Goal: Task Accomplishment & Management: Use online tool/utility

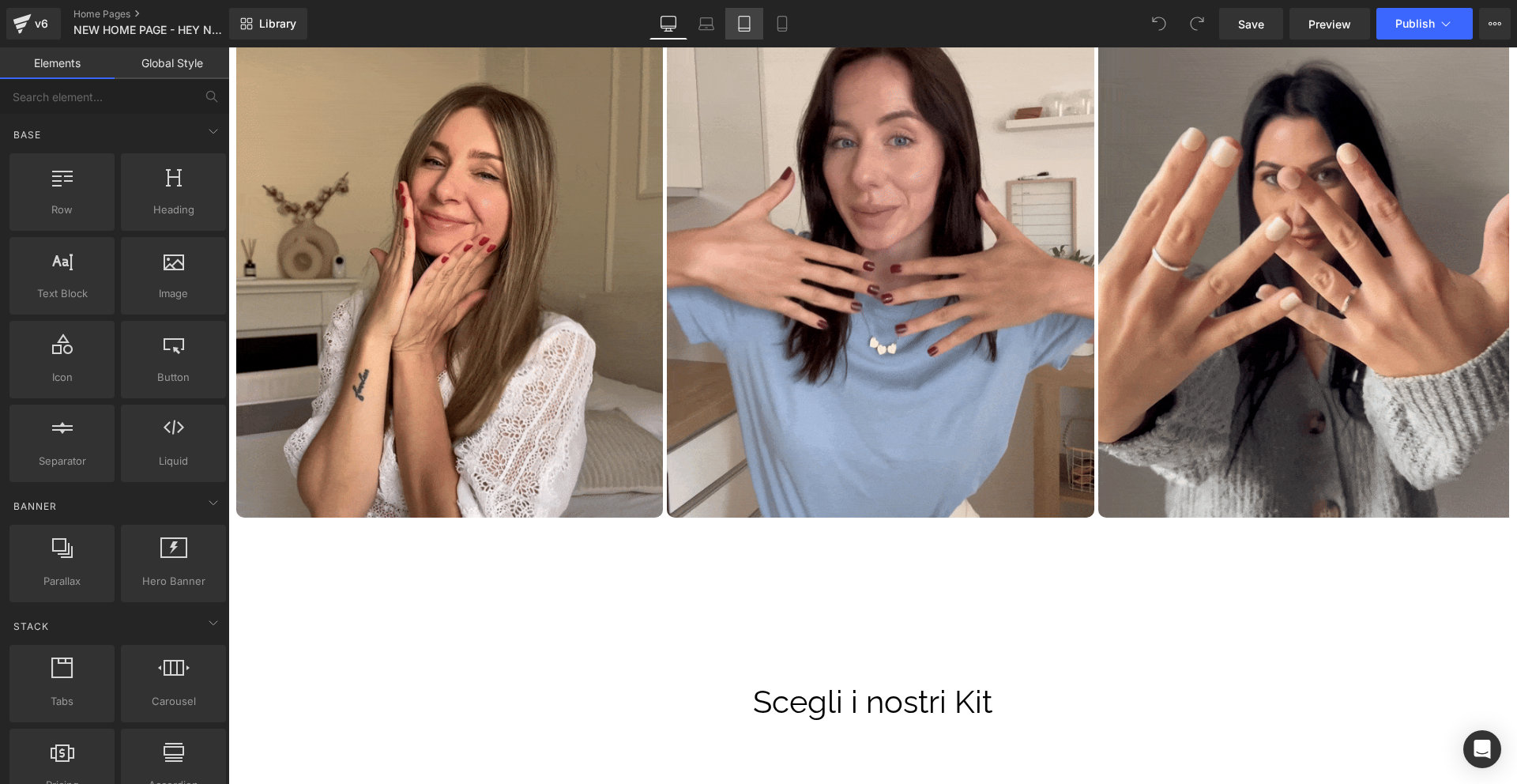
scroll to position [916, 0]
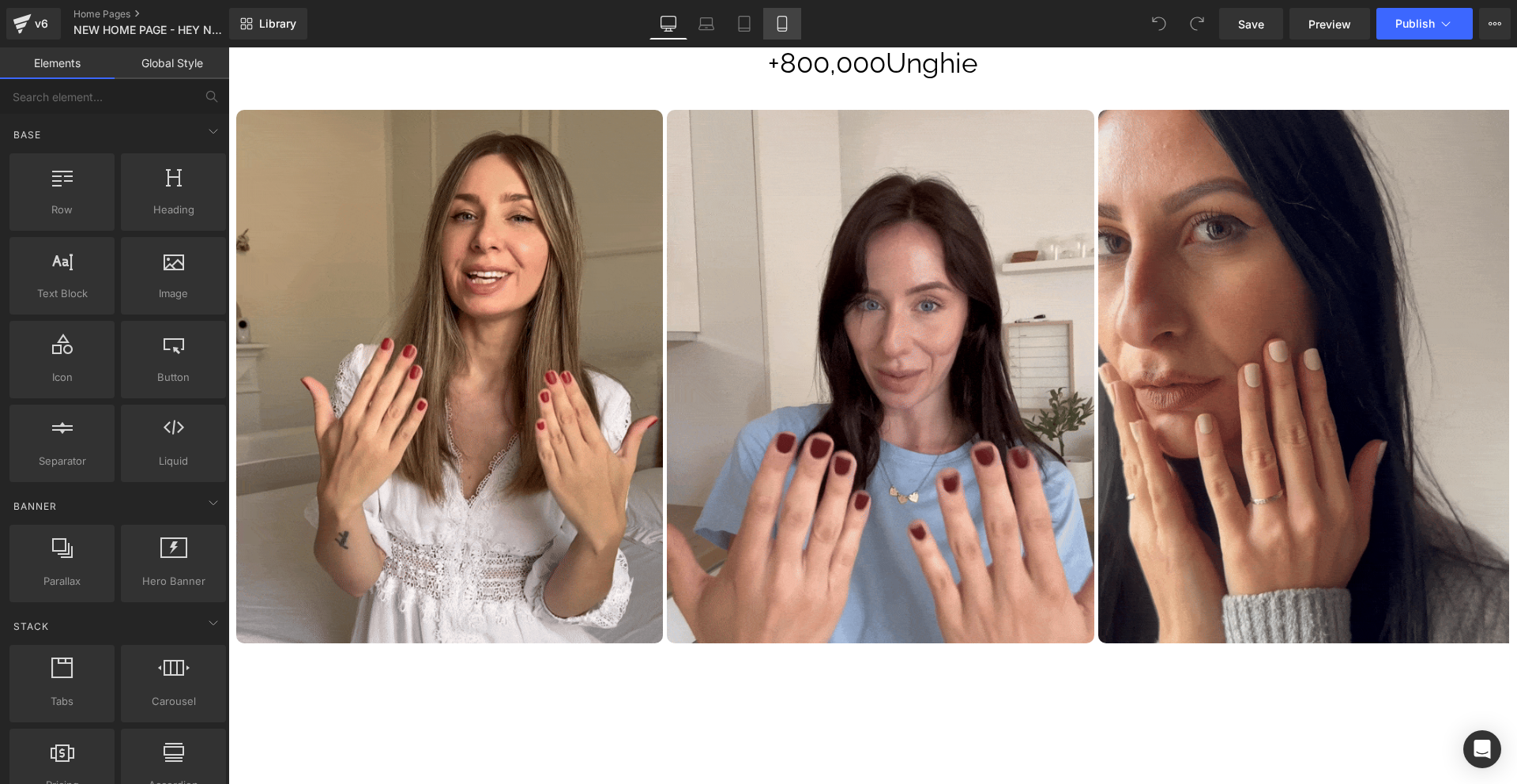
click at [784, 25] on icon at bounding box center [782, 24] width 16 height 16
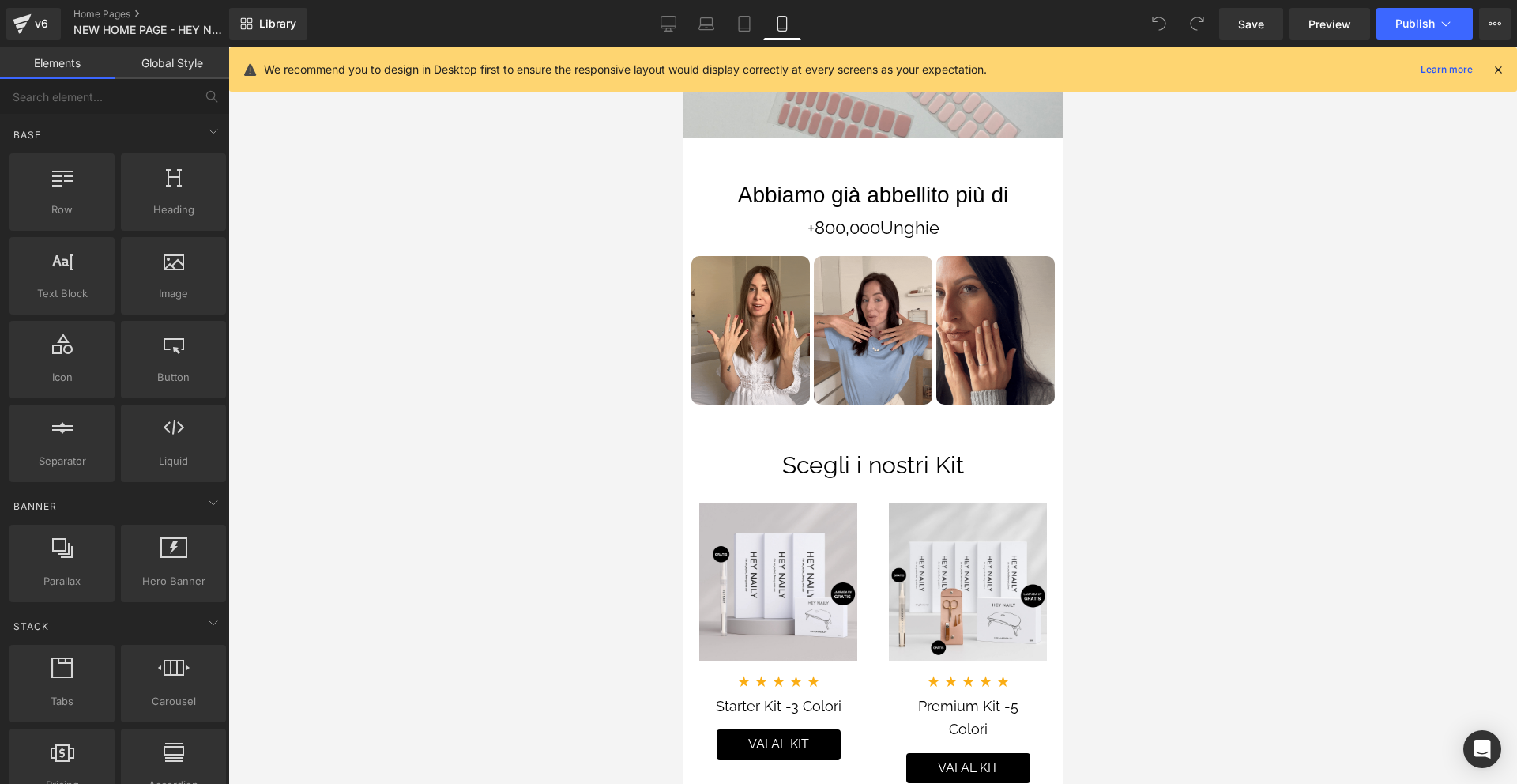
click at [1500, 67] on icon at bounding box center [1498, 70] width 14 height 14
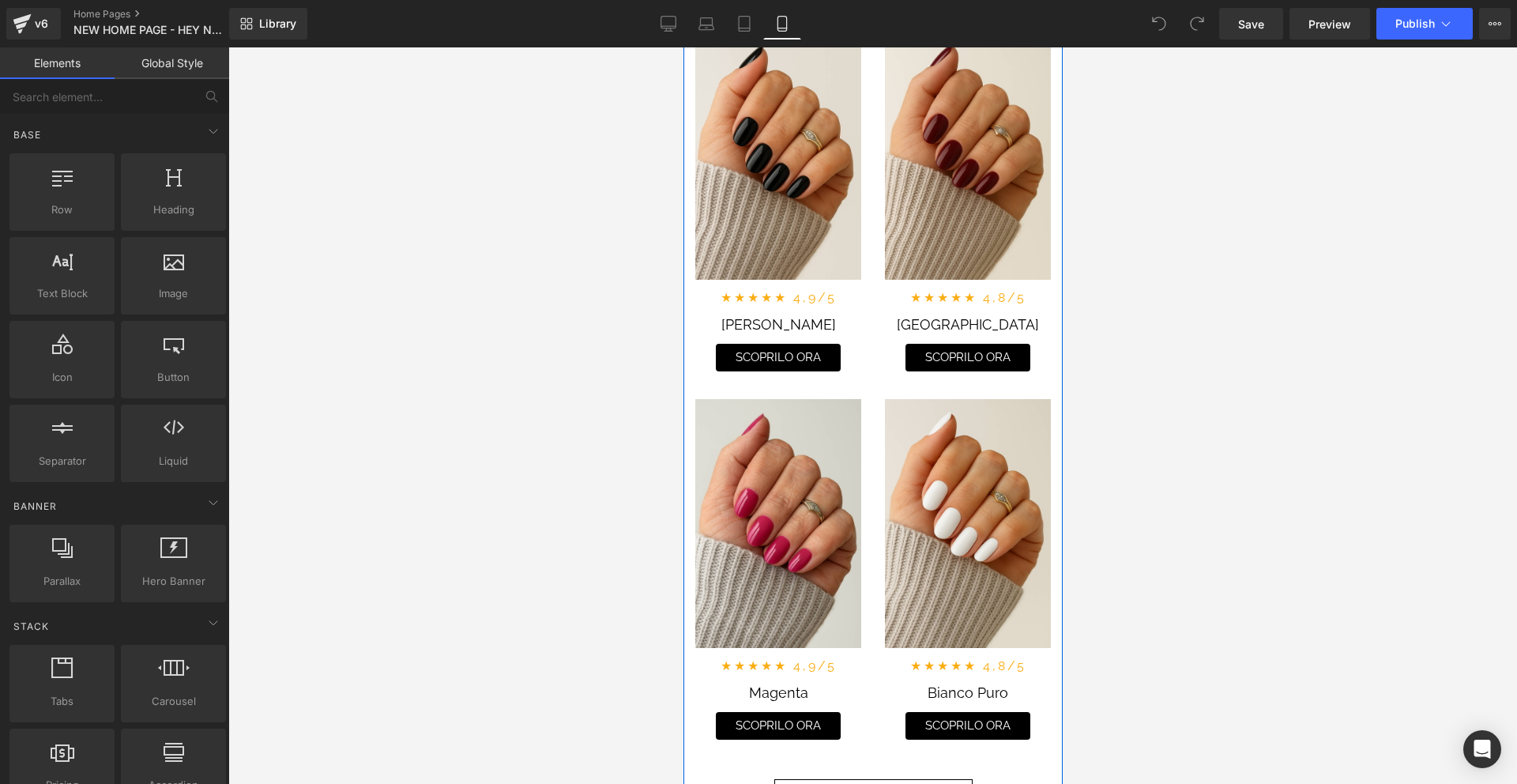
scroll to position [4123, 0]
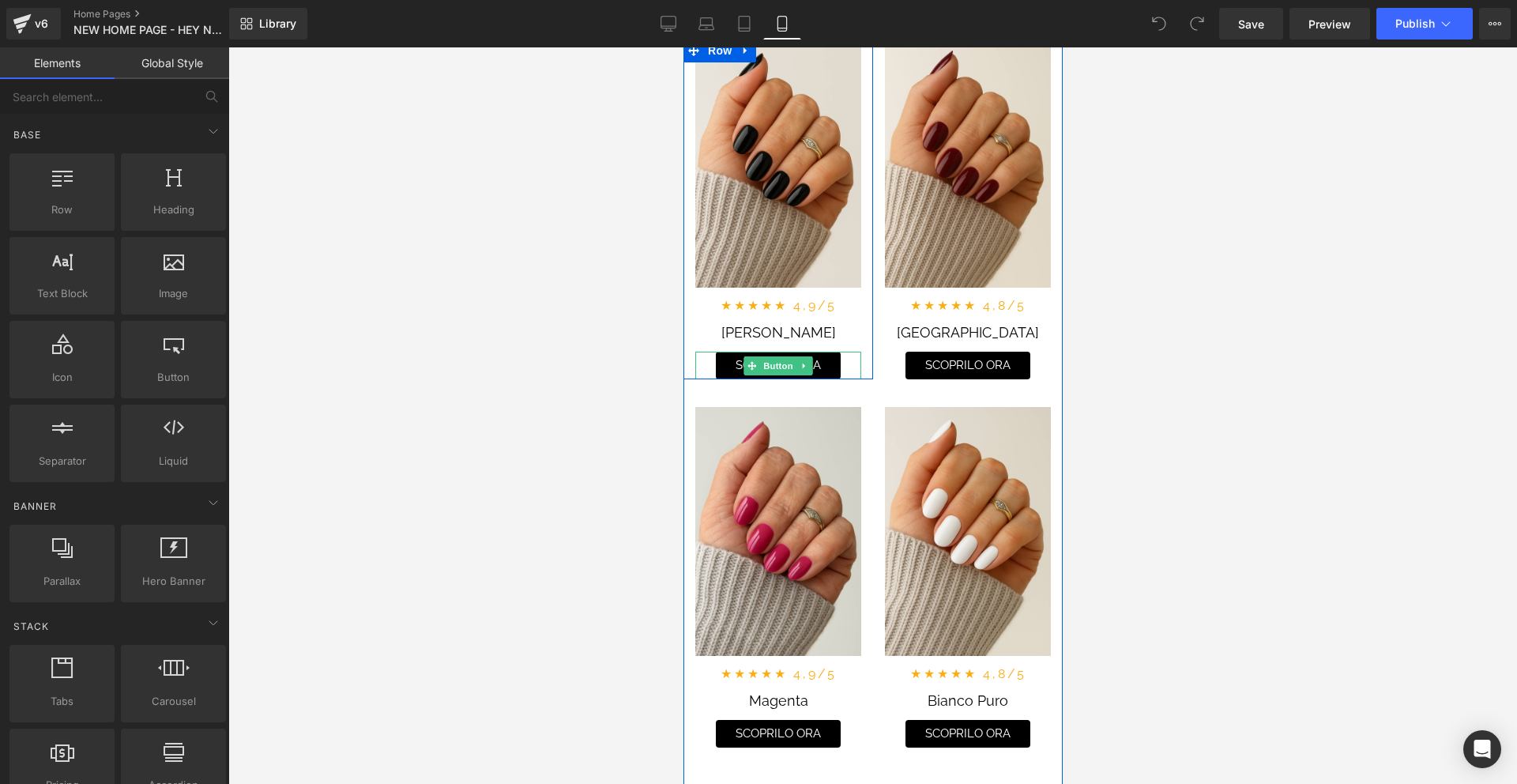
click at [779, 365] on span "Button" at bounding box center [777, 365] width 36 height 19
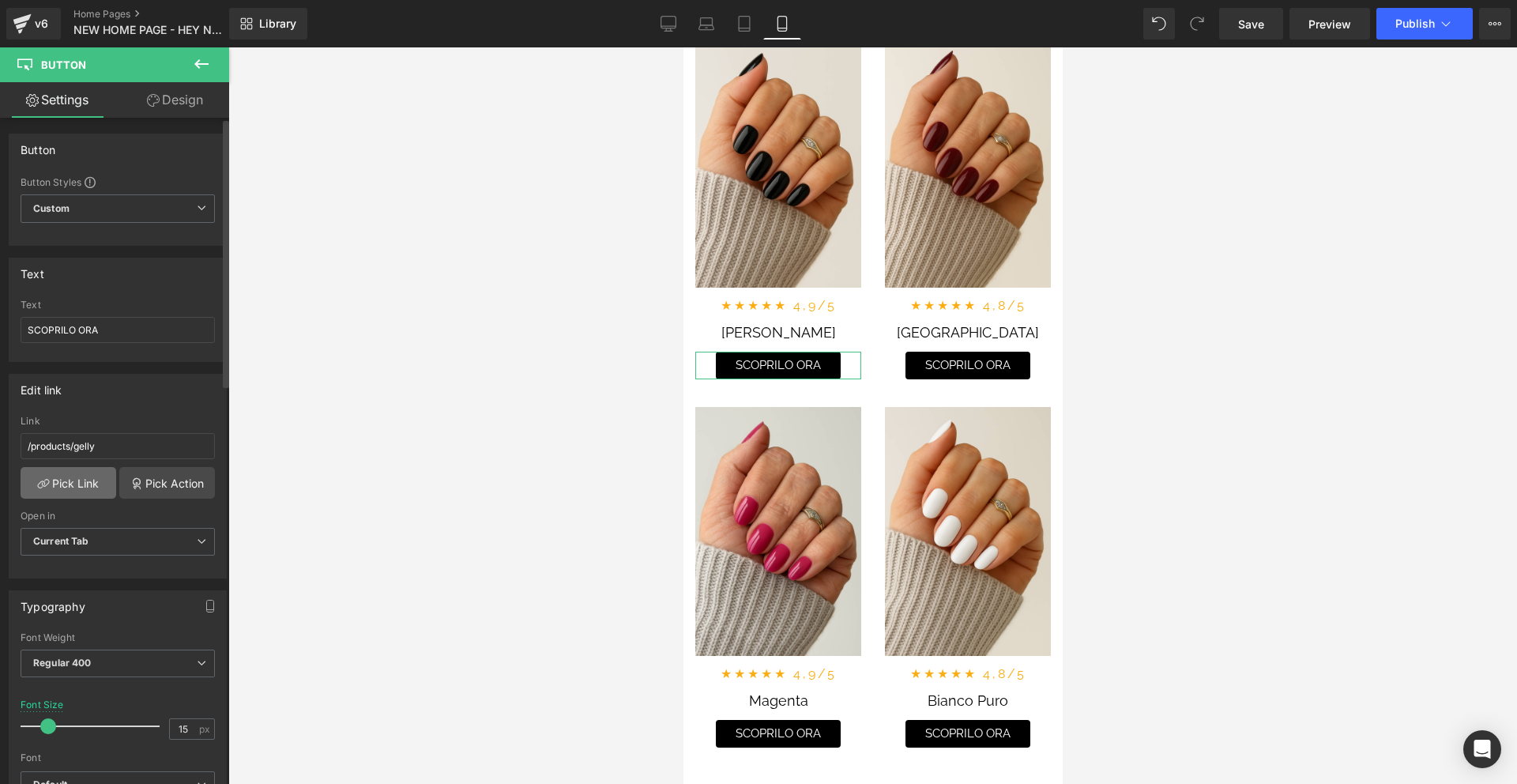
click at [87, 476] on link "Pick Link" at bounding box center [68, 482] width 95 height 31
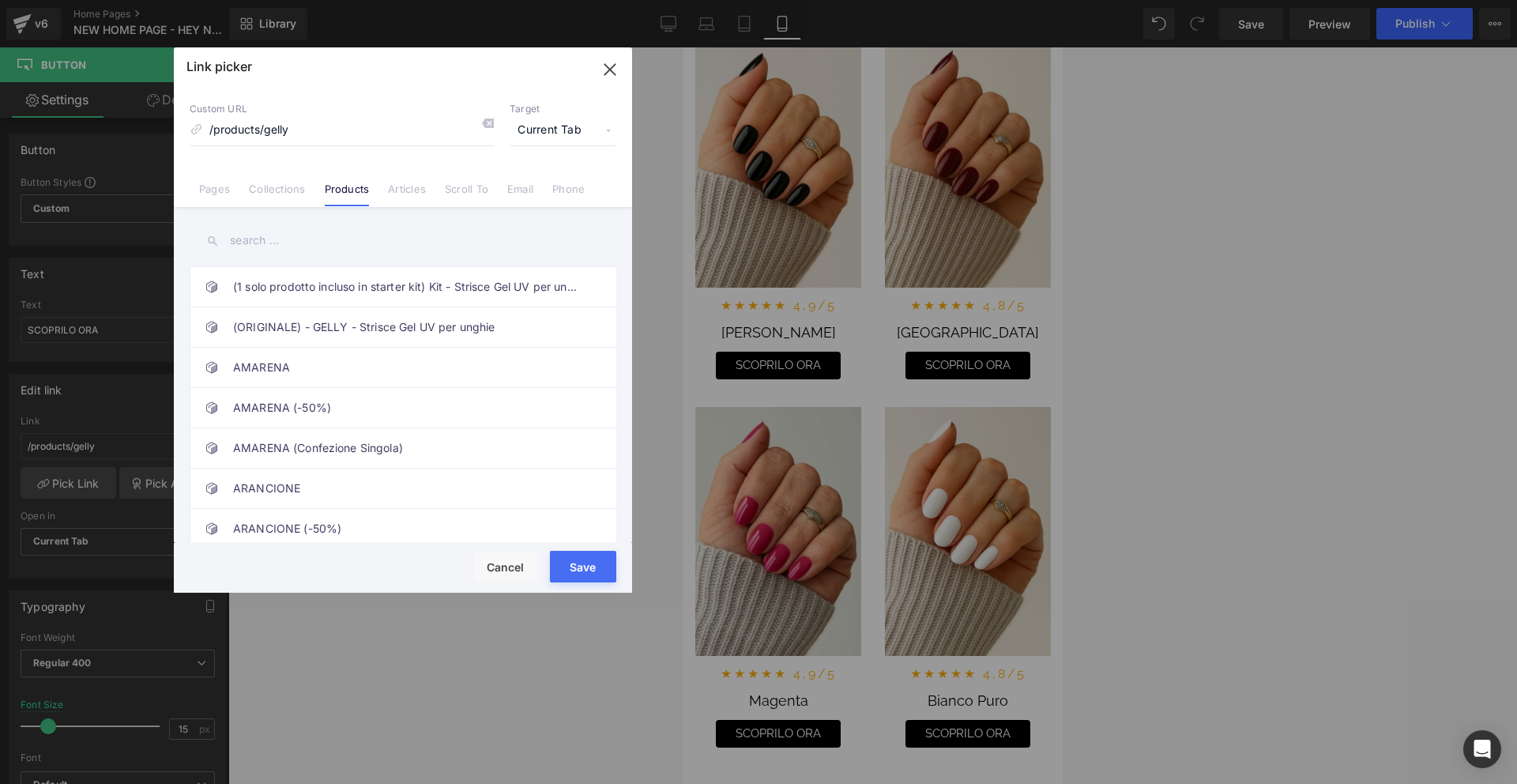
click at [324, 229] on input "text" at bounding box center [403, 241] width 426 height 35
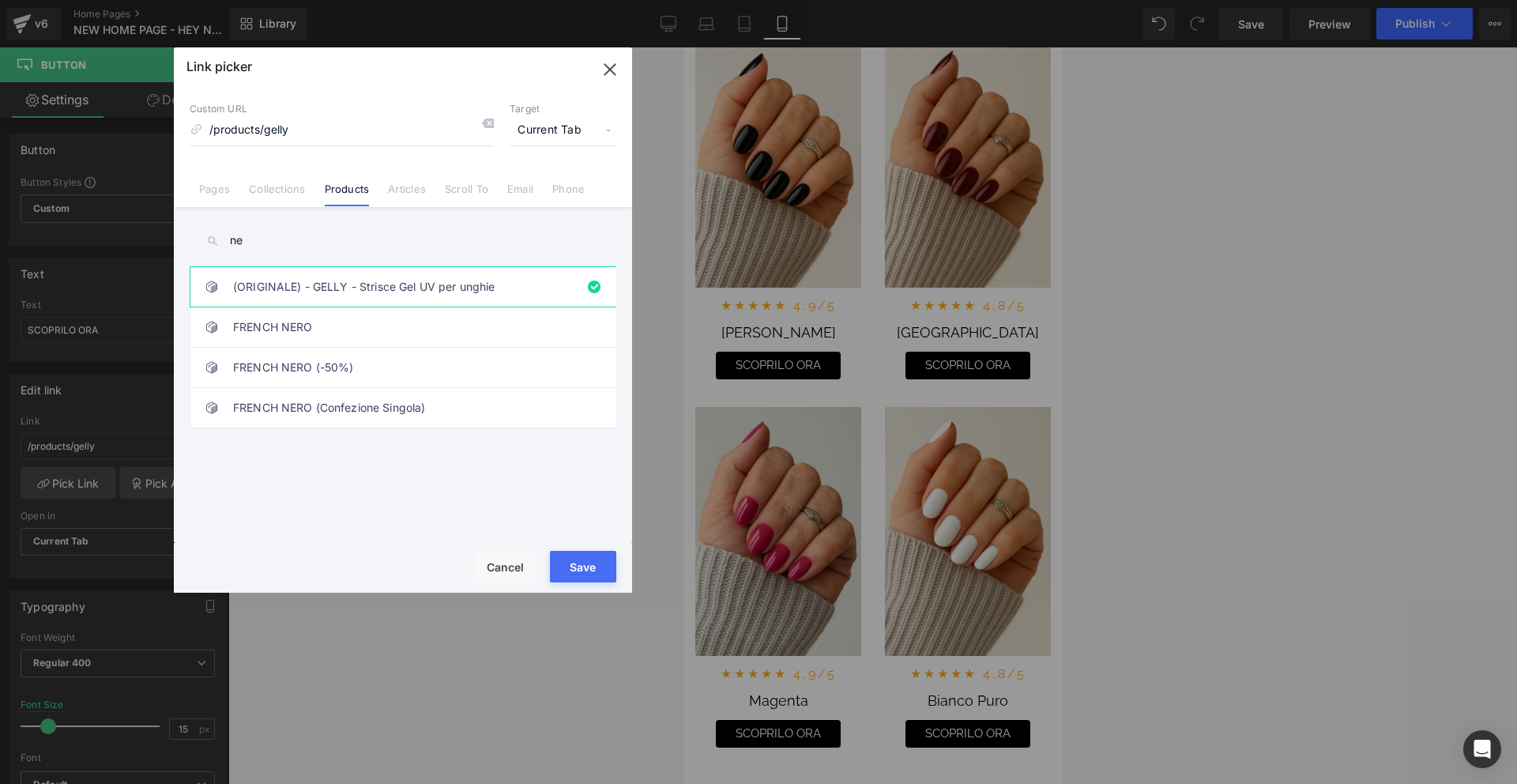
type input "n"
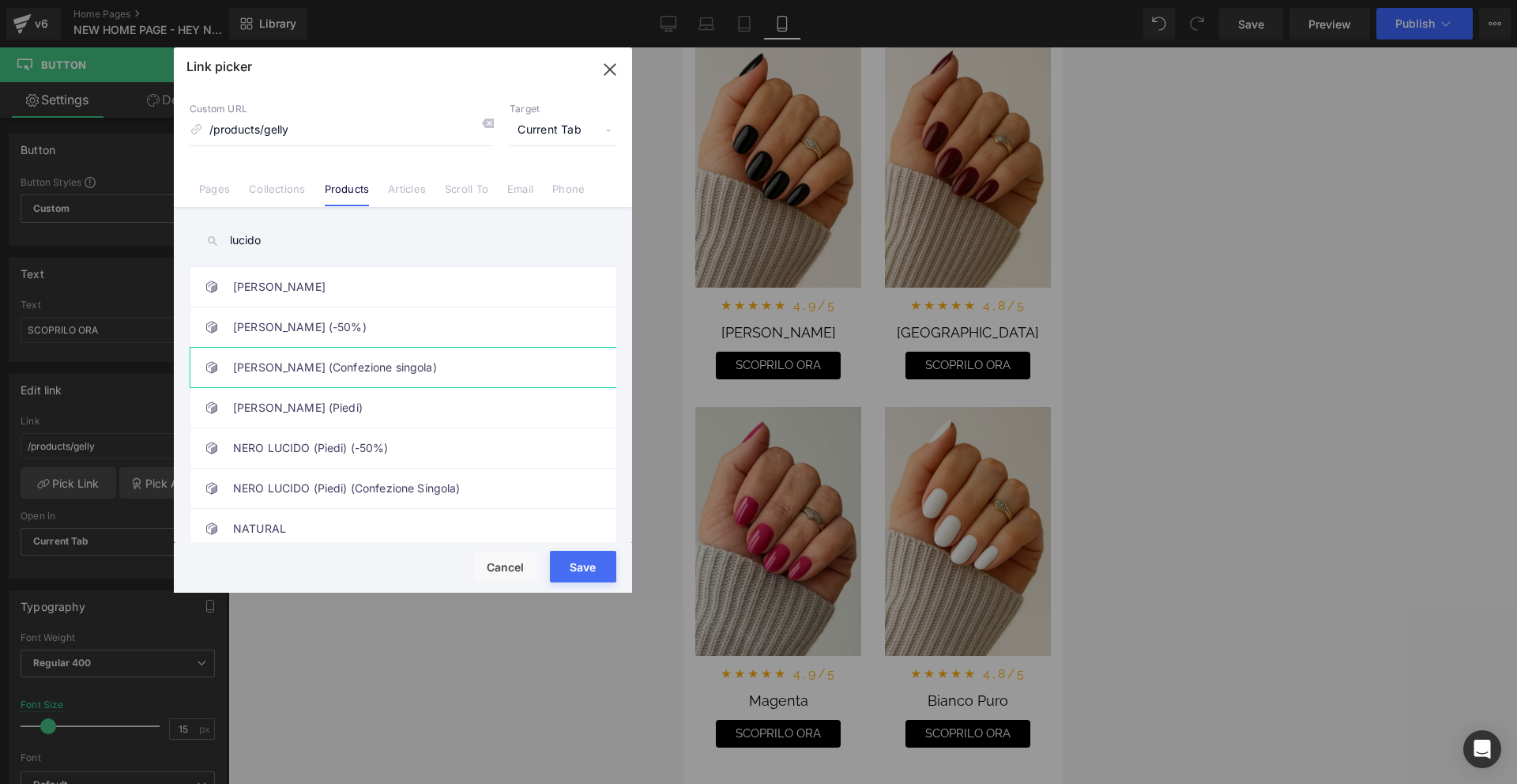
type input "lucido"
click at [410, 367] on link "[PERSON_NAME] (Confezione singola)" at bounding box center [407, 367] width 348 height 39
click at [601, 570] on button "Save" at bounding box center [584, 567] width 67 height 31
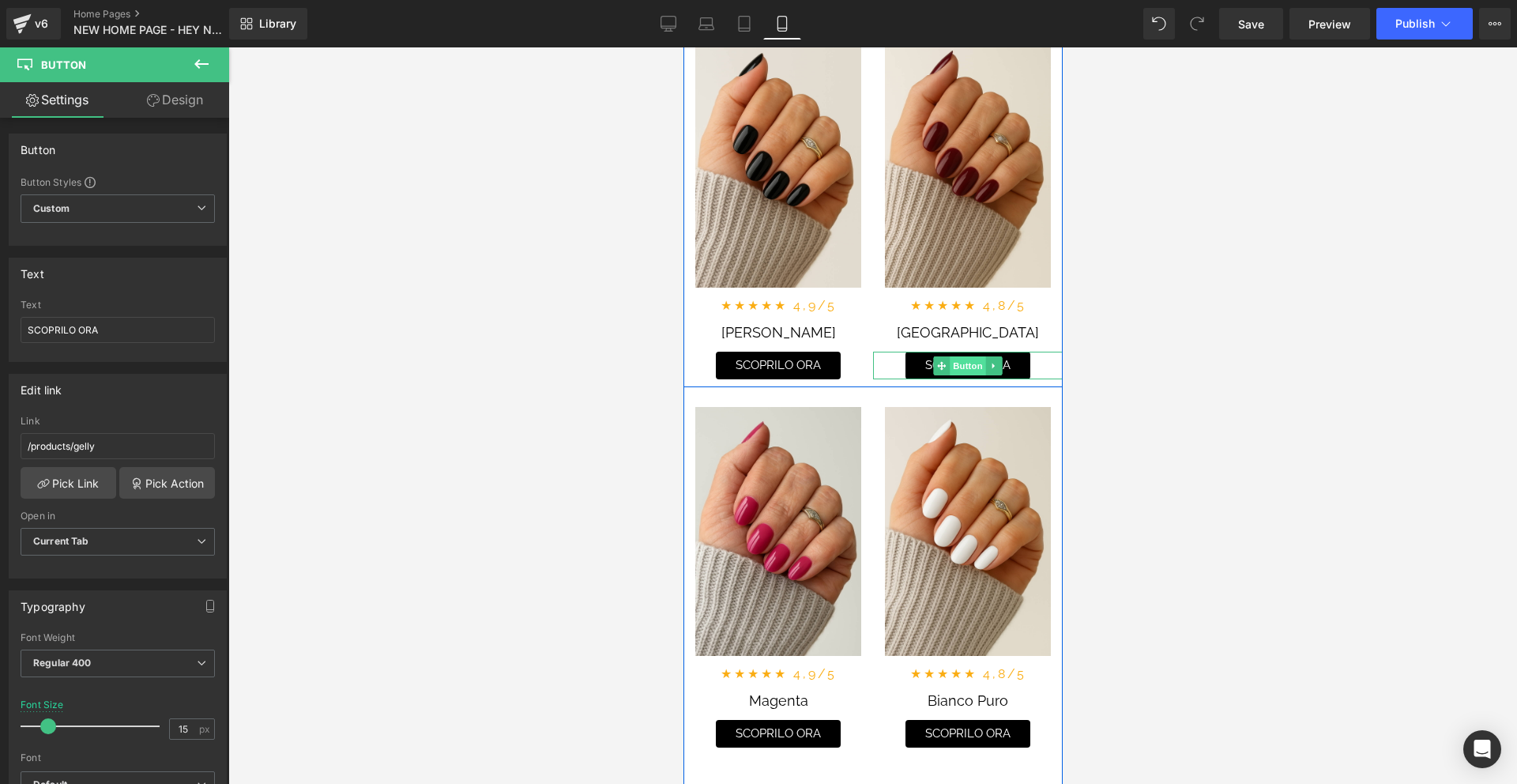
click at [968, 364] on span "Button" at bounding box center [967, 365] width 36 height 19
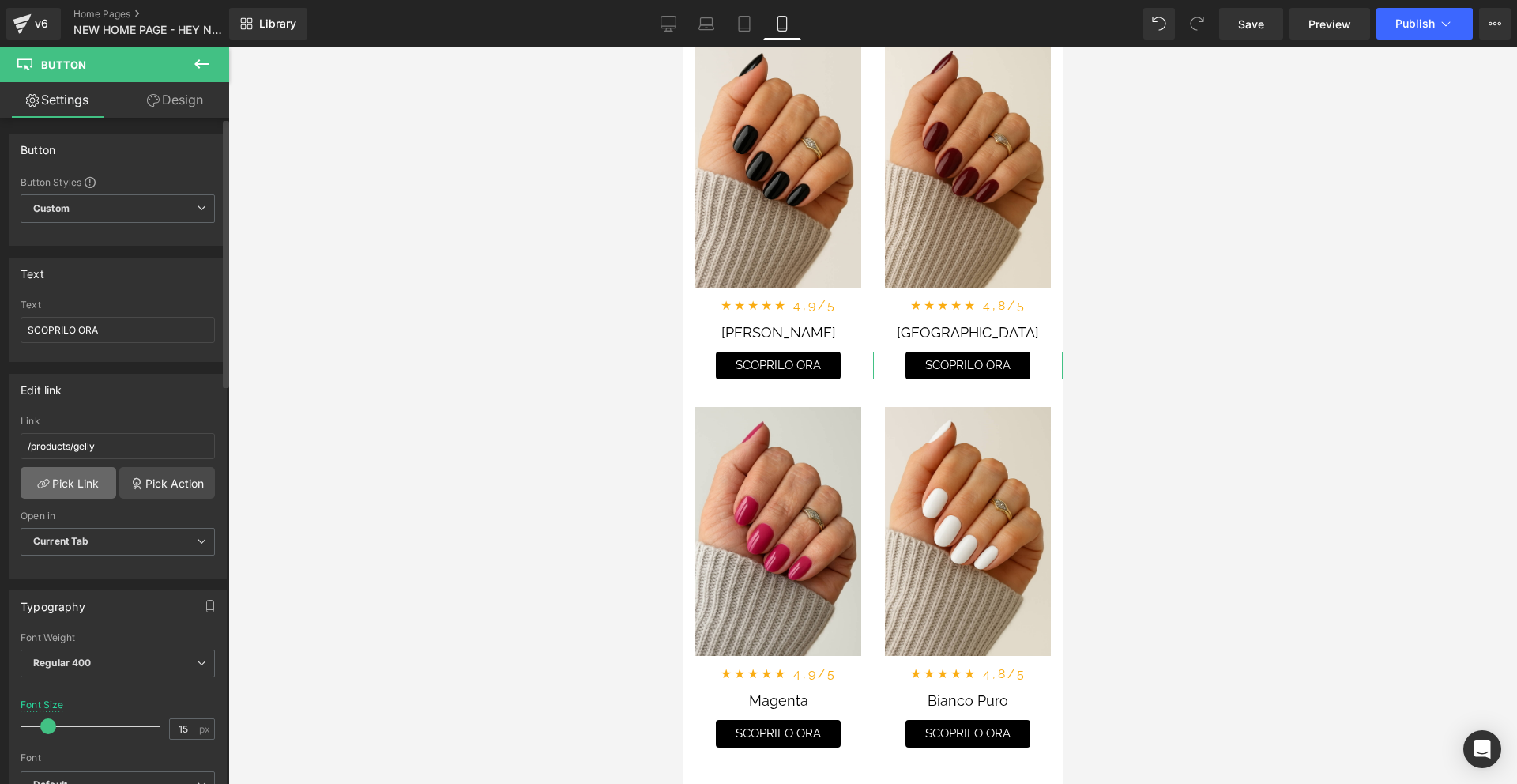
click at [82, 483] on link "Pick Link" at bounding box center [68, 482] width 95 height 31
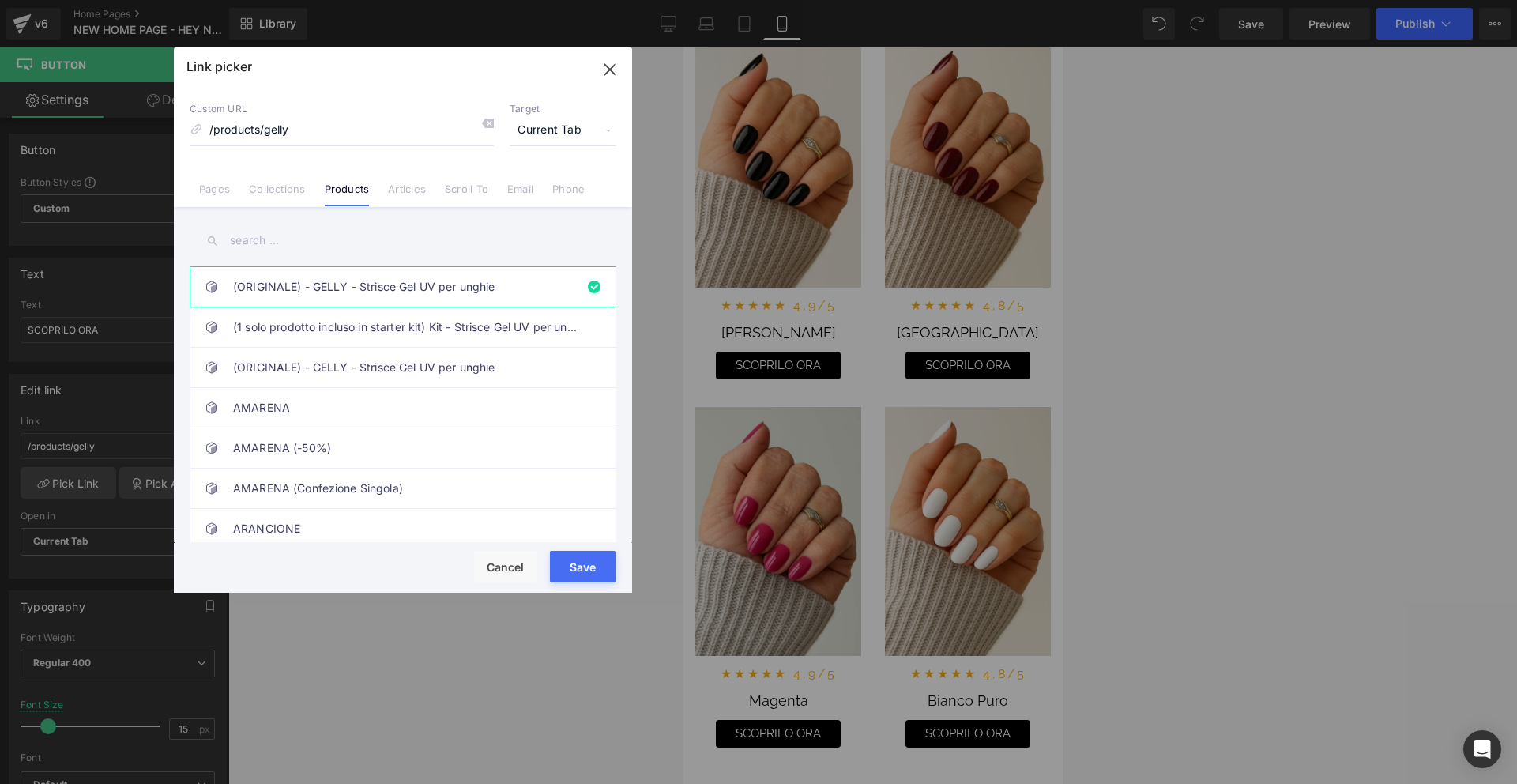
click at [301, 241] on input "text" at bounding box center [403, 241] width 426 height 35
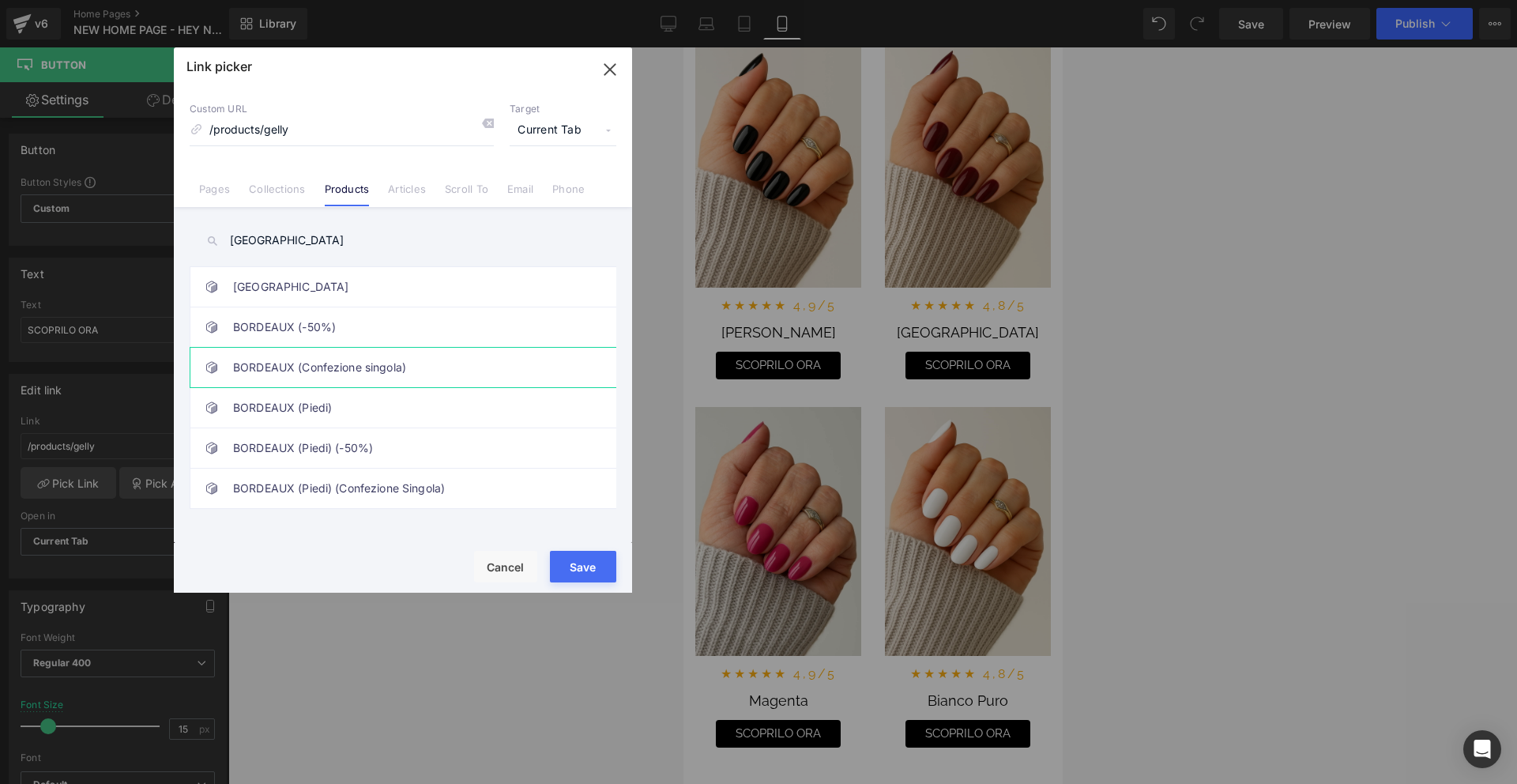
type input "[GEOGRAPHIC_DATA]"
click at [359, 362] on link "BORDEAUX (Confezione singola)" at bounding box center [407, 367] width 348 height 39
click at [570, 561] on button "Save" at bounding box center [584, 567] width 67 height 31
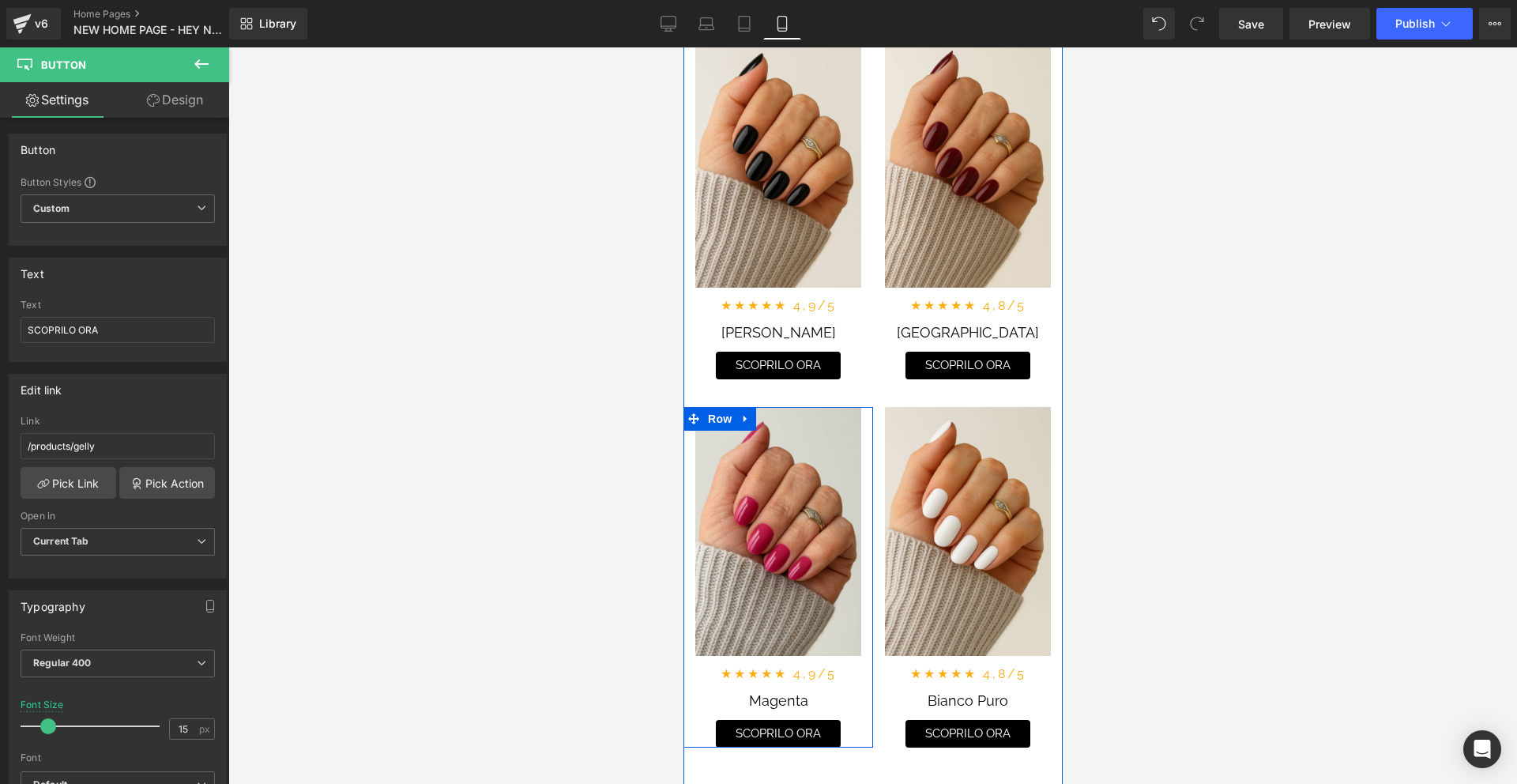
scroll to position [4350, 0]
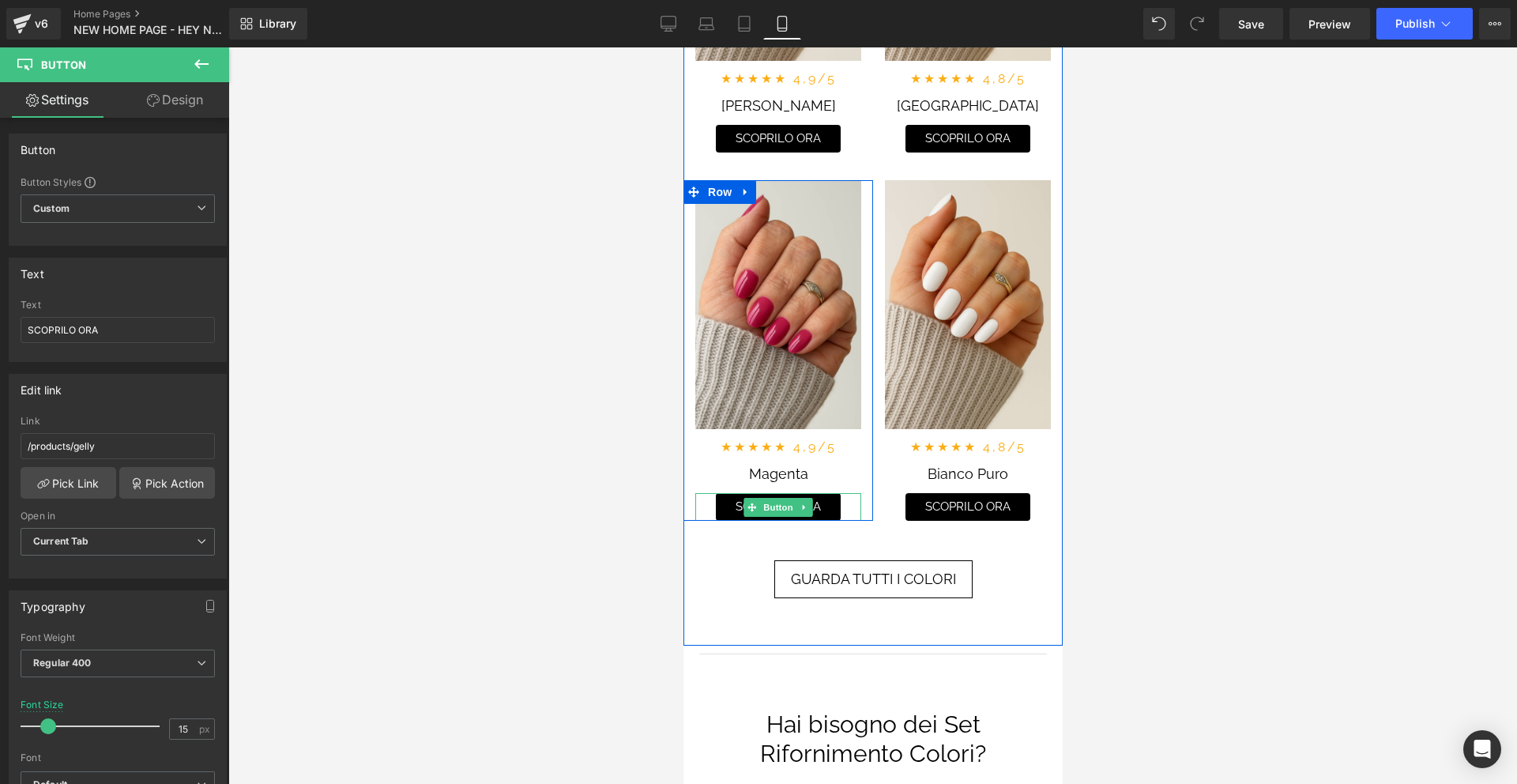
drag, startPoint x: 780, startPoint y: 509, endPoint x: 800, endPoint y: 517, distance: 21.5
click at [780, 510] on span "Button" at bounding box center [777, 507] width 36 height 19
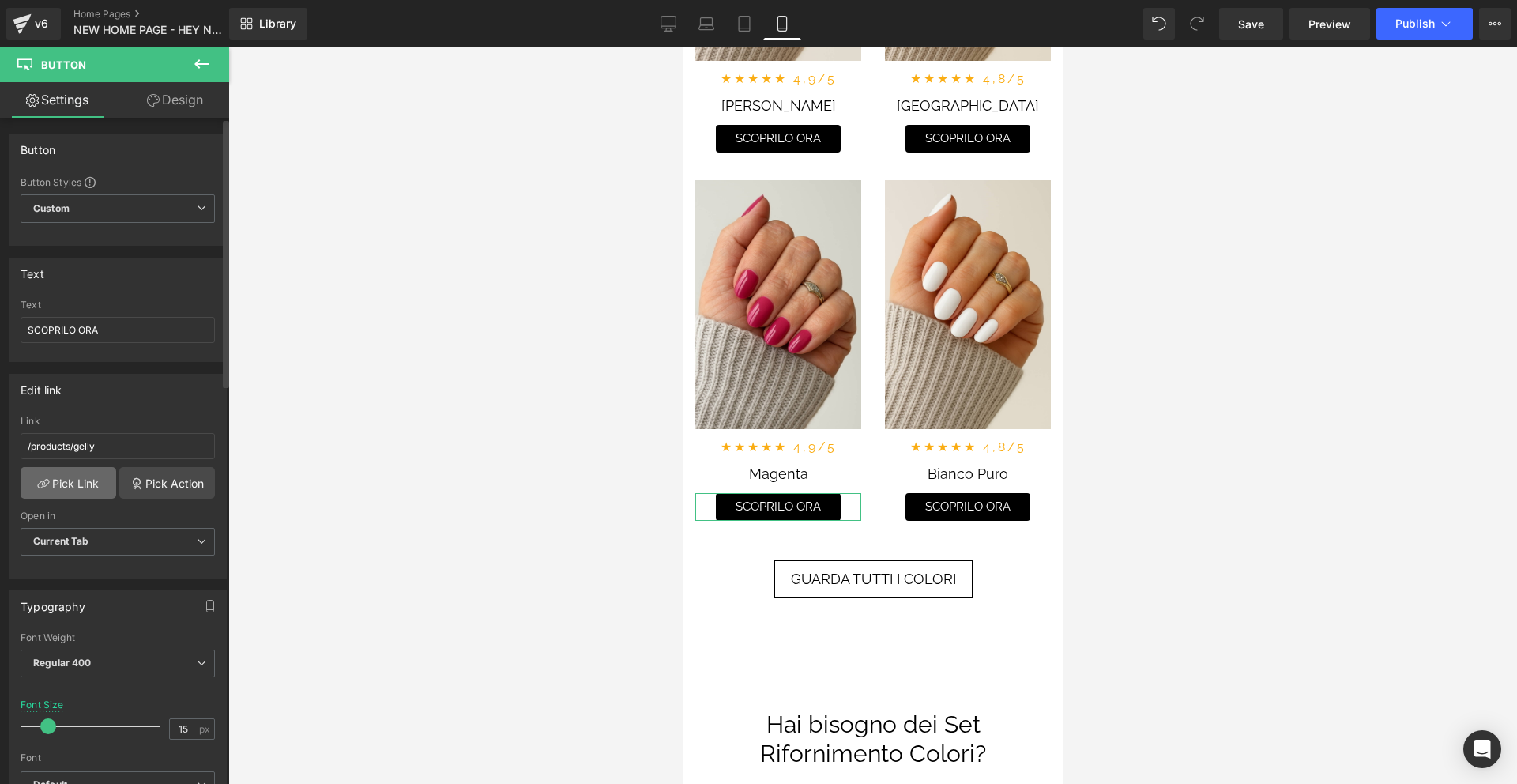
click at [102, 478] on link "Pick Link" at bounding box center [68, 482] width 95 height 31
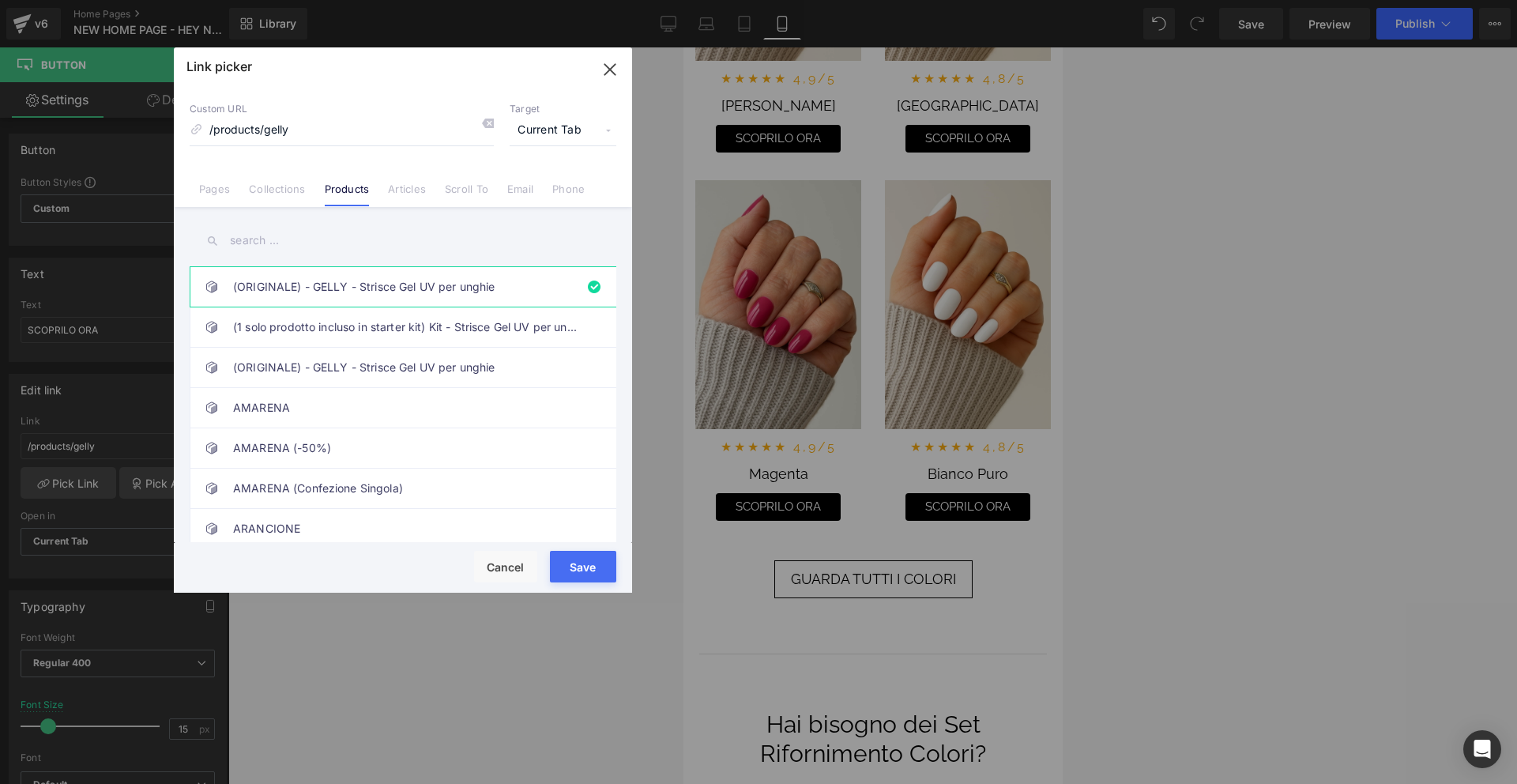
click at [293, 244] on input "text" at bounding box center [403, 241] width 426 height 35
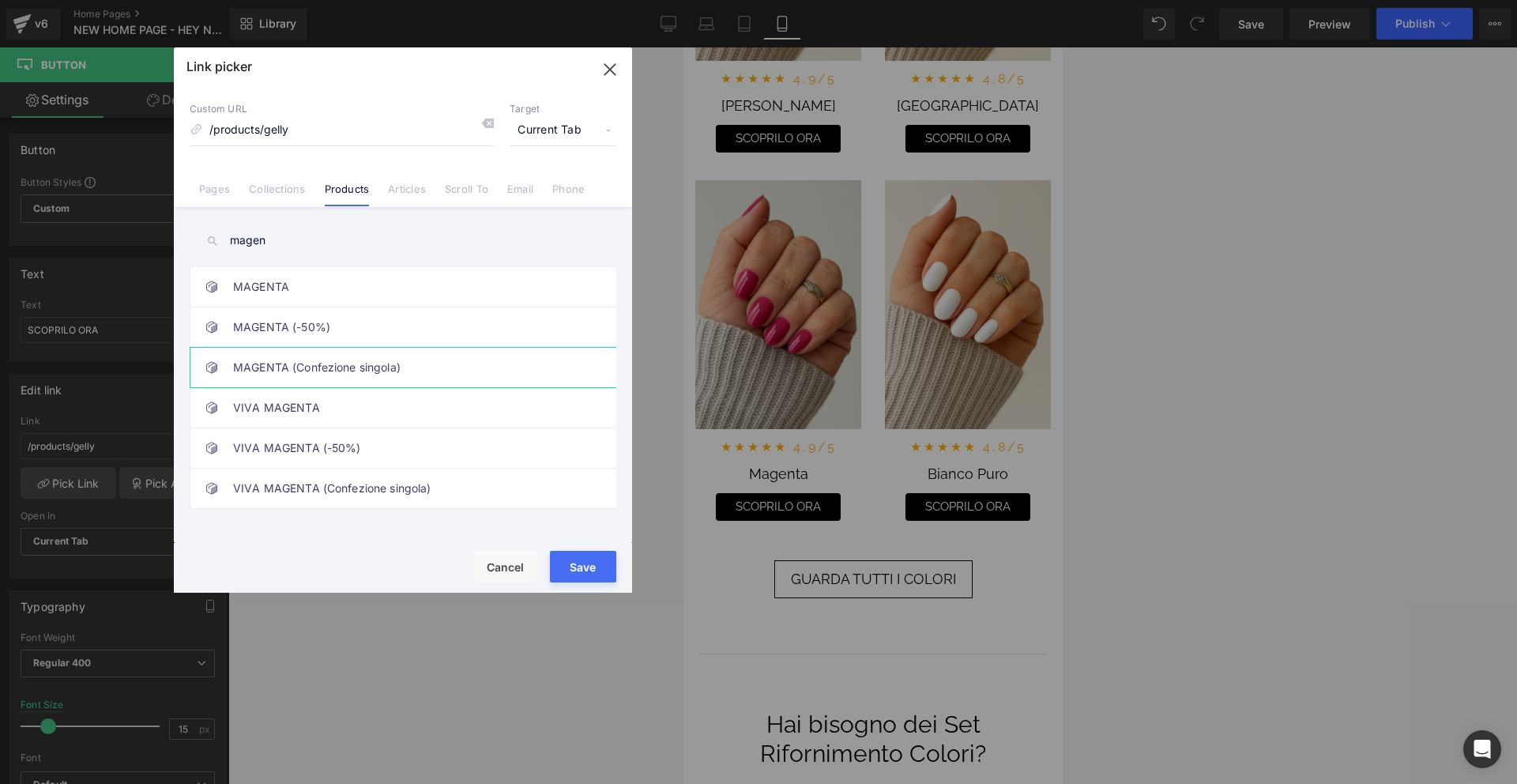
type input "magen"
click at [377, 370] on link "MAGENTA (Confezione singola)" at bounding box center [407, 367] width 348 height 39
click at [580, 567] on button "Save" at bounding box center [584, 567] width 67 height 31
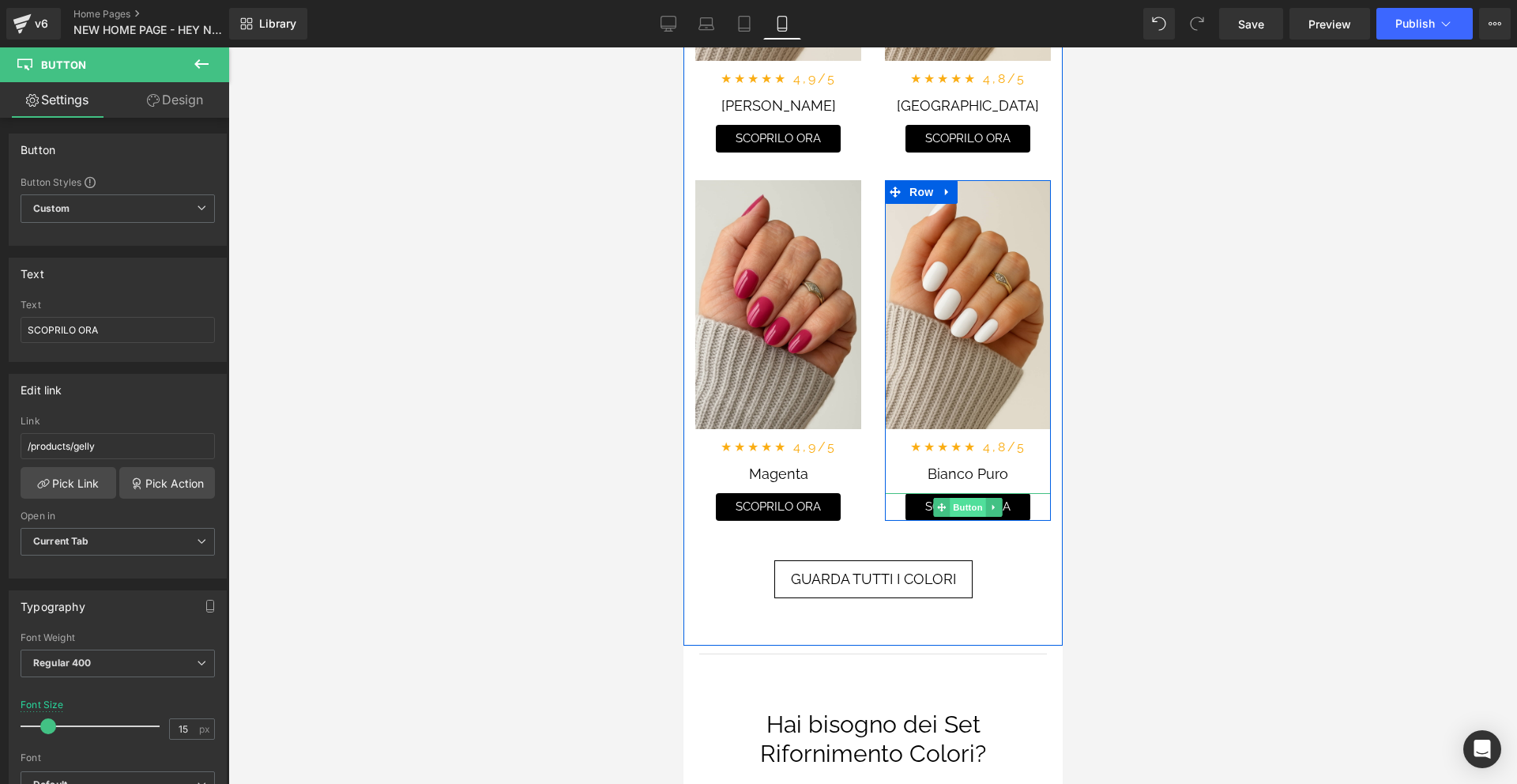
click at [977, 507] on span "Button" at bounding box center [967, 507] width 36 height 19
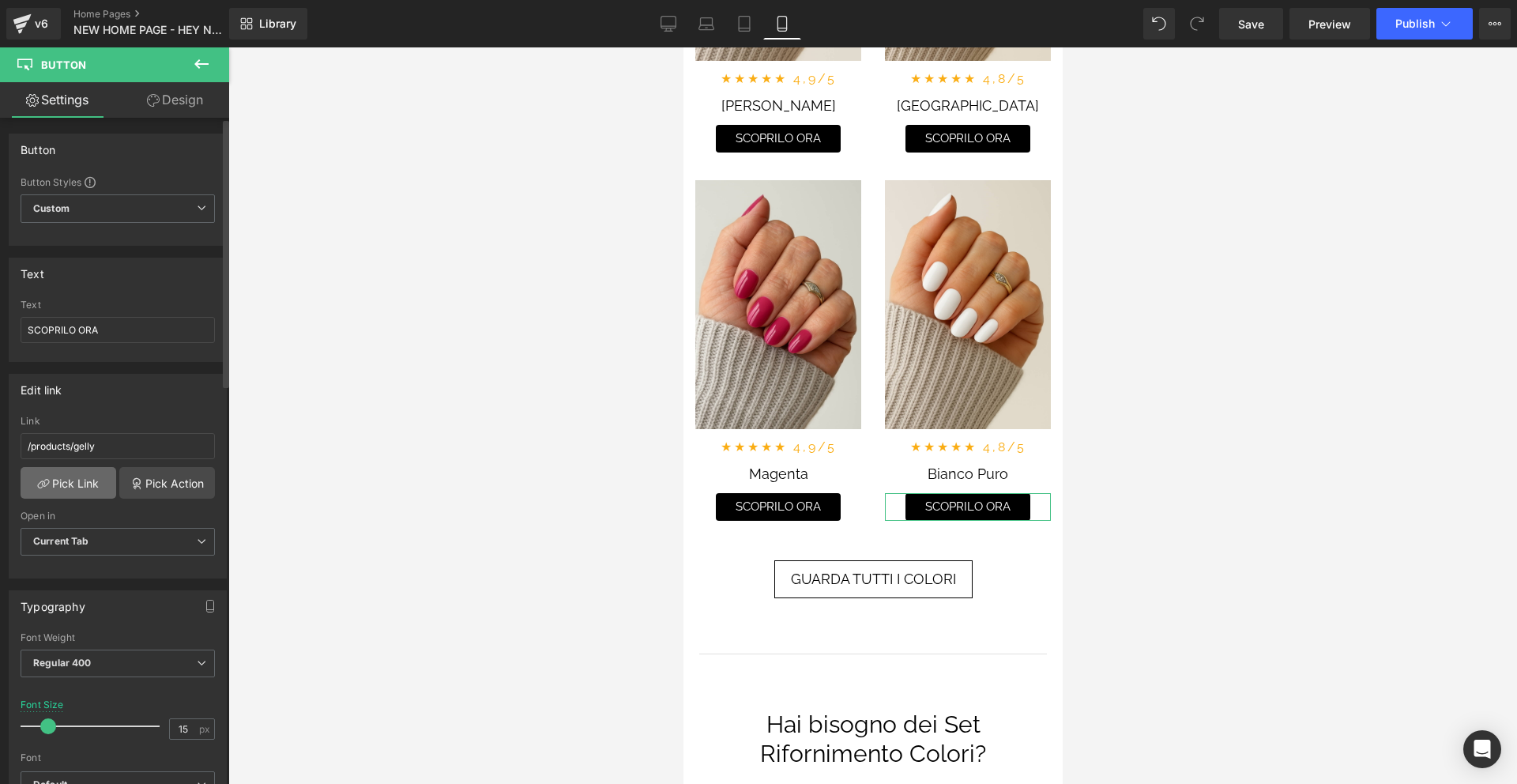
click at [95, 482] on link "Pick Link" at bounding box center [68, 482] width 95 height 31
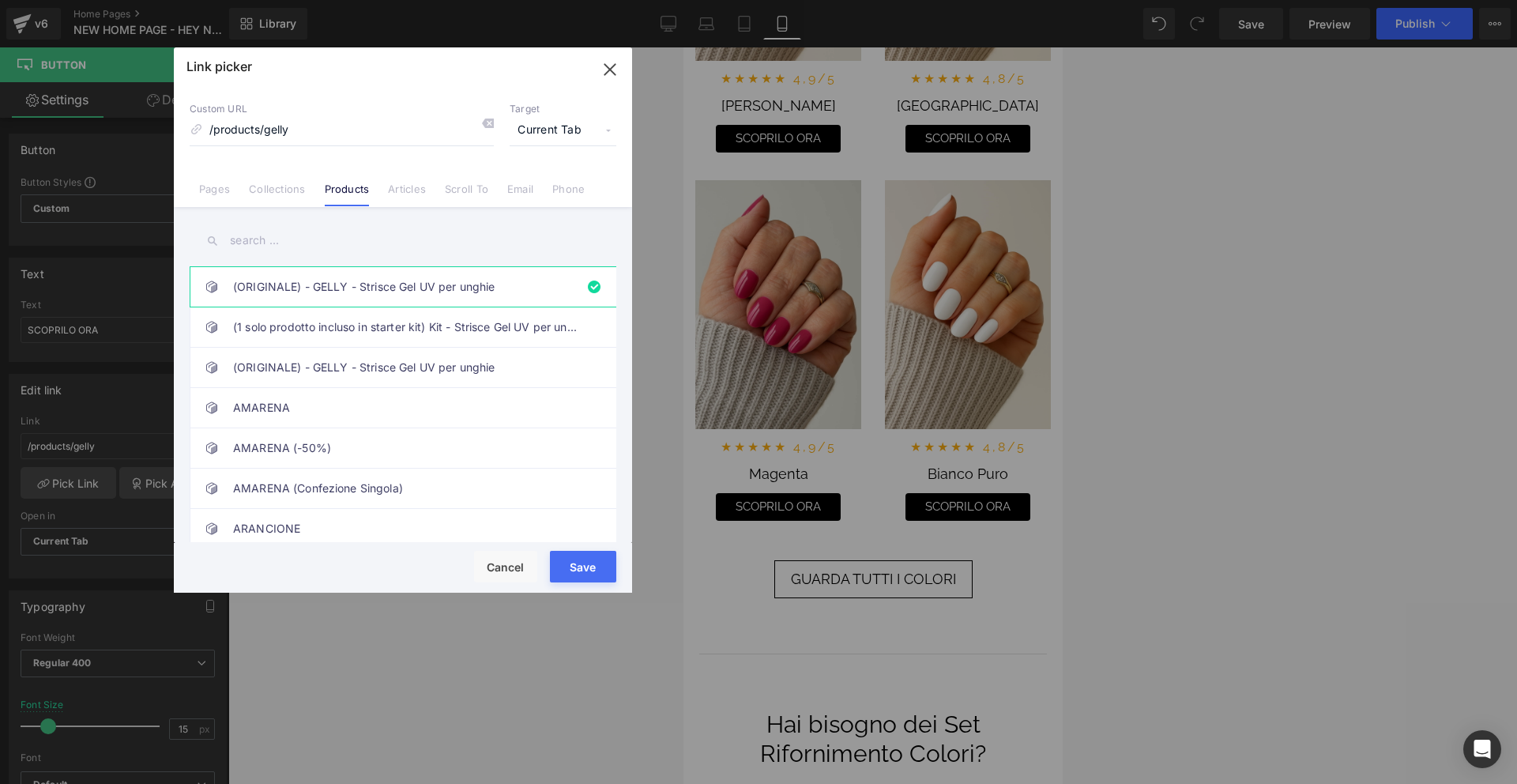
click at [306, 236] on input "text" at bounding box center [403, 241] width 426 height 35
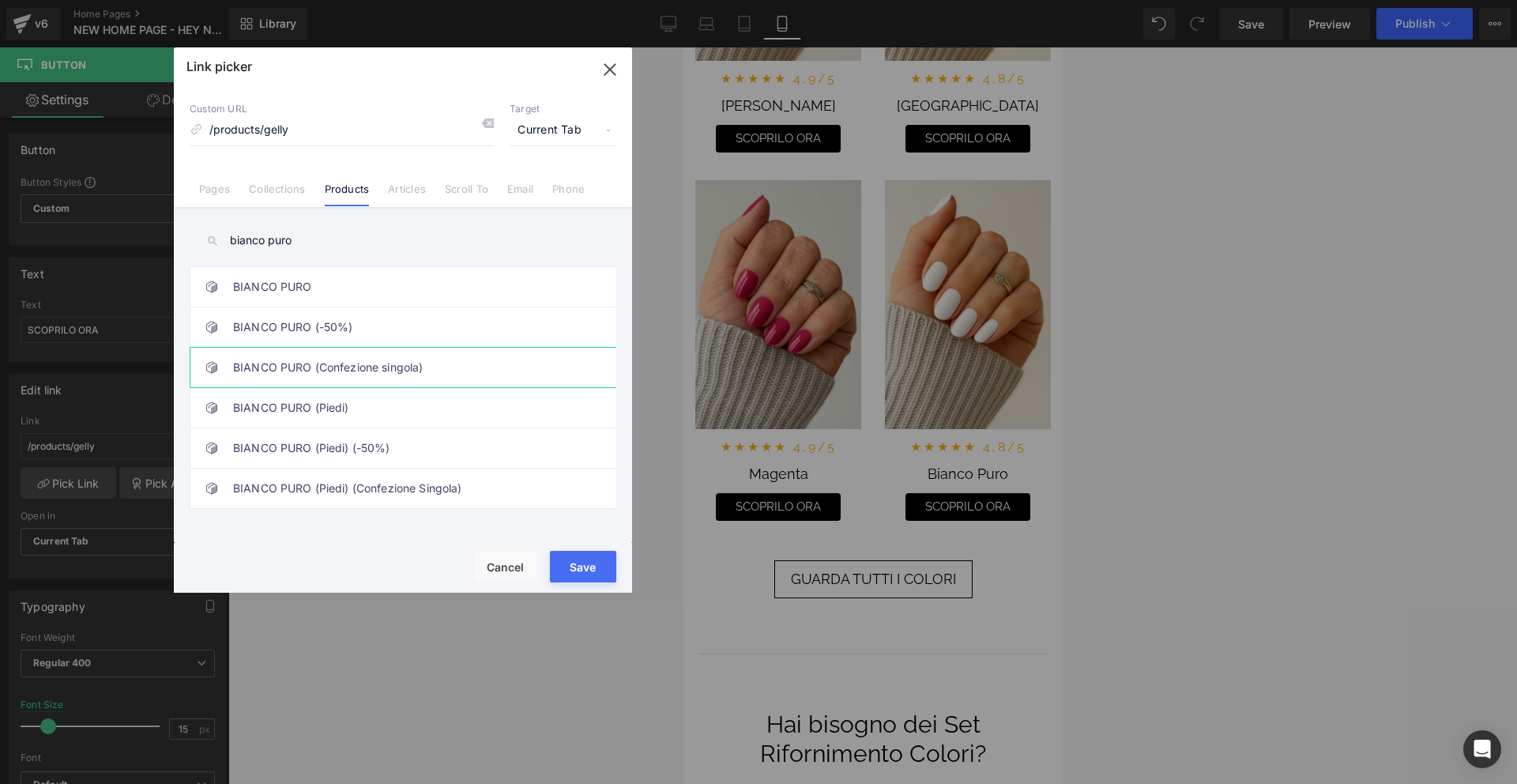
type input "bianco puro"
click at [410, 363] on link "BIANCO PURO (Confezione singola)" at bounding box center [407, 367] width 348 height 39
click at [589, 559] on button "Save" at bounding box center [584, 567] width 67 height 31
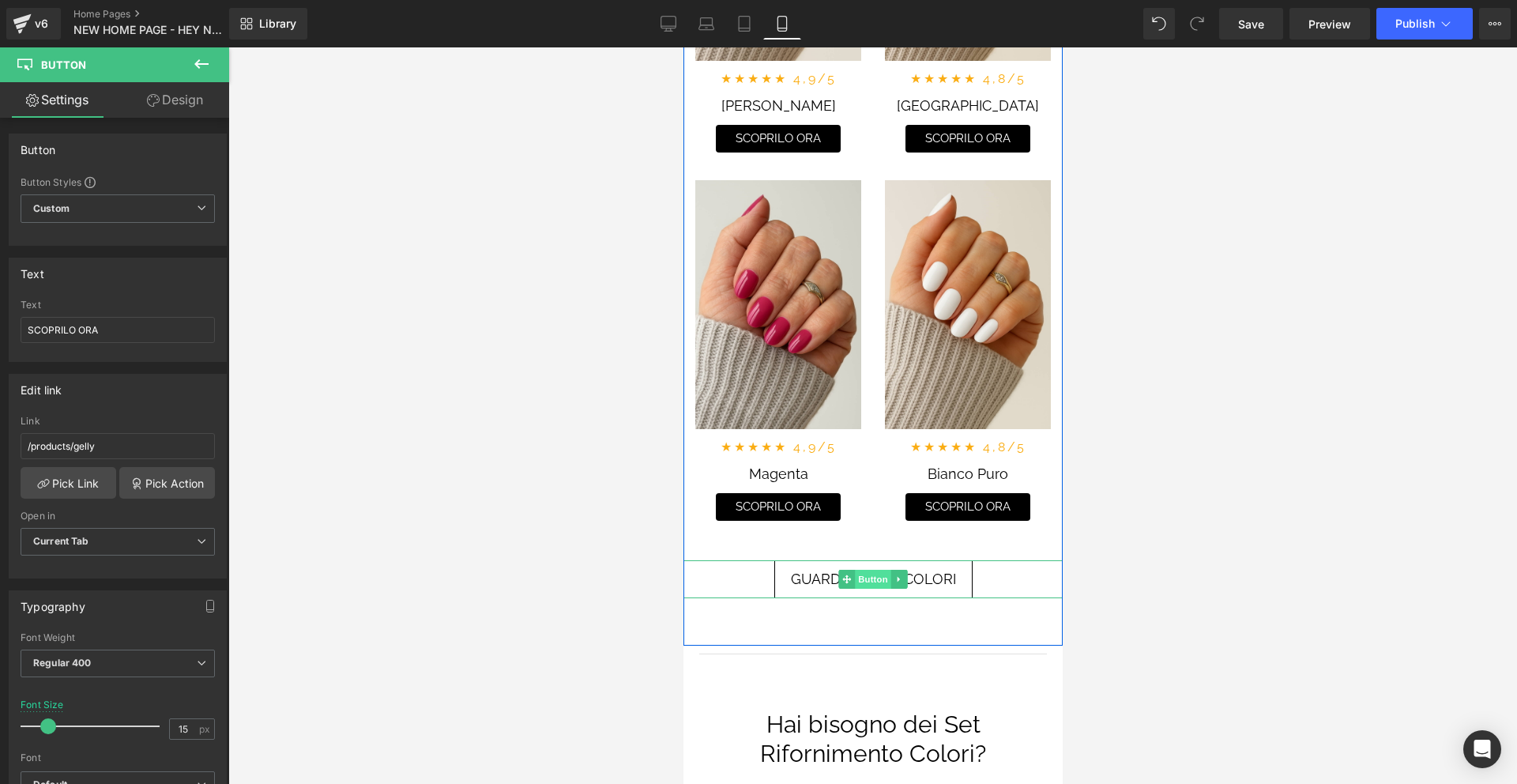
click at [869, 580] on span "Button" at bounding box center [871, 579] width 36 height 19
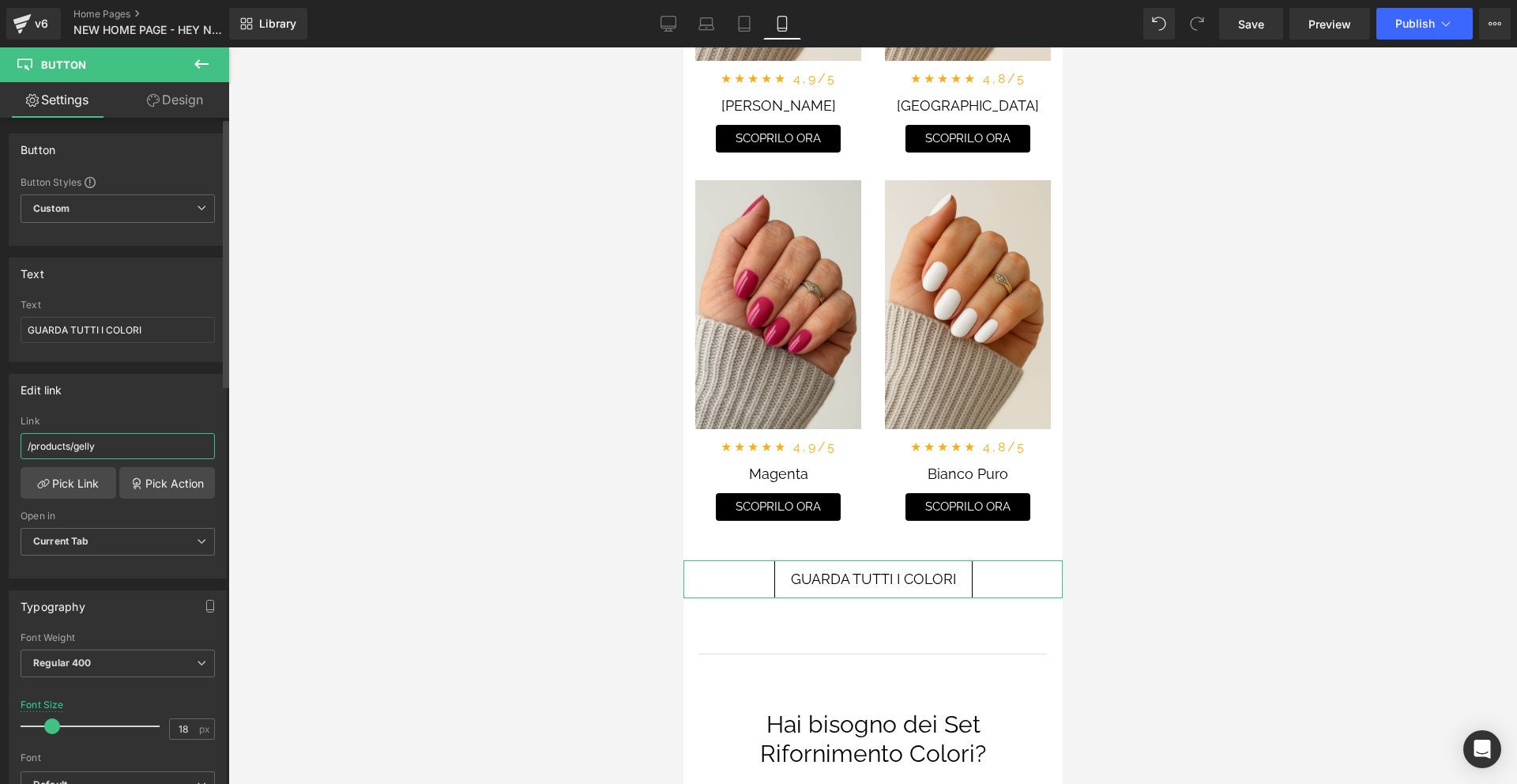
click at [59, 444] on input "/products/gelly" at bounding box center [118, 446] width 195 height 27
click at [59, 445] on input "/products/gelly" at bounding box center [118, 446] width 195 height 27
click at [83, 483] on link "Pick Link" at bounding box center [68, 482] width 95 height 31
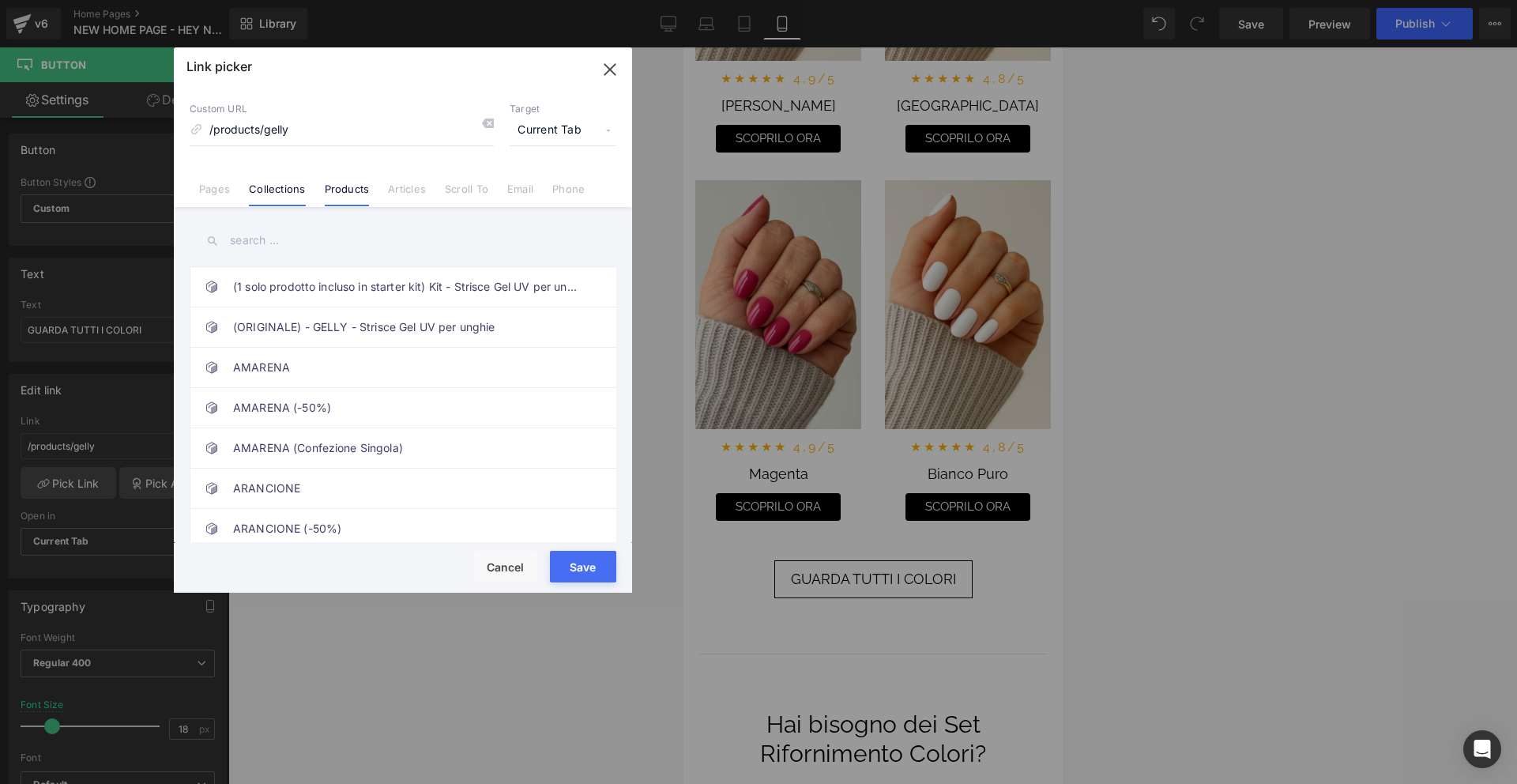
click at [285, 188] on link "Collections" at bounding box center [276, 195] width 56 height 24
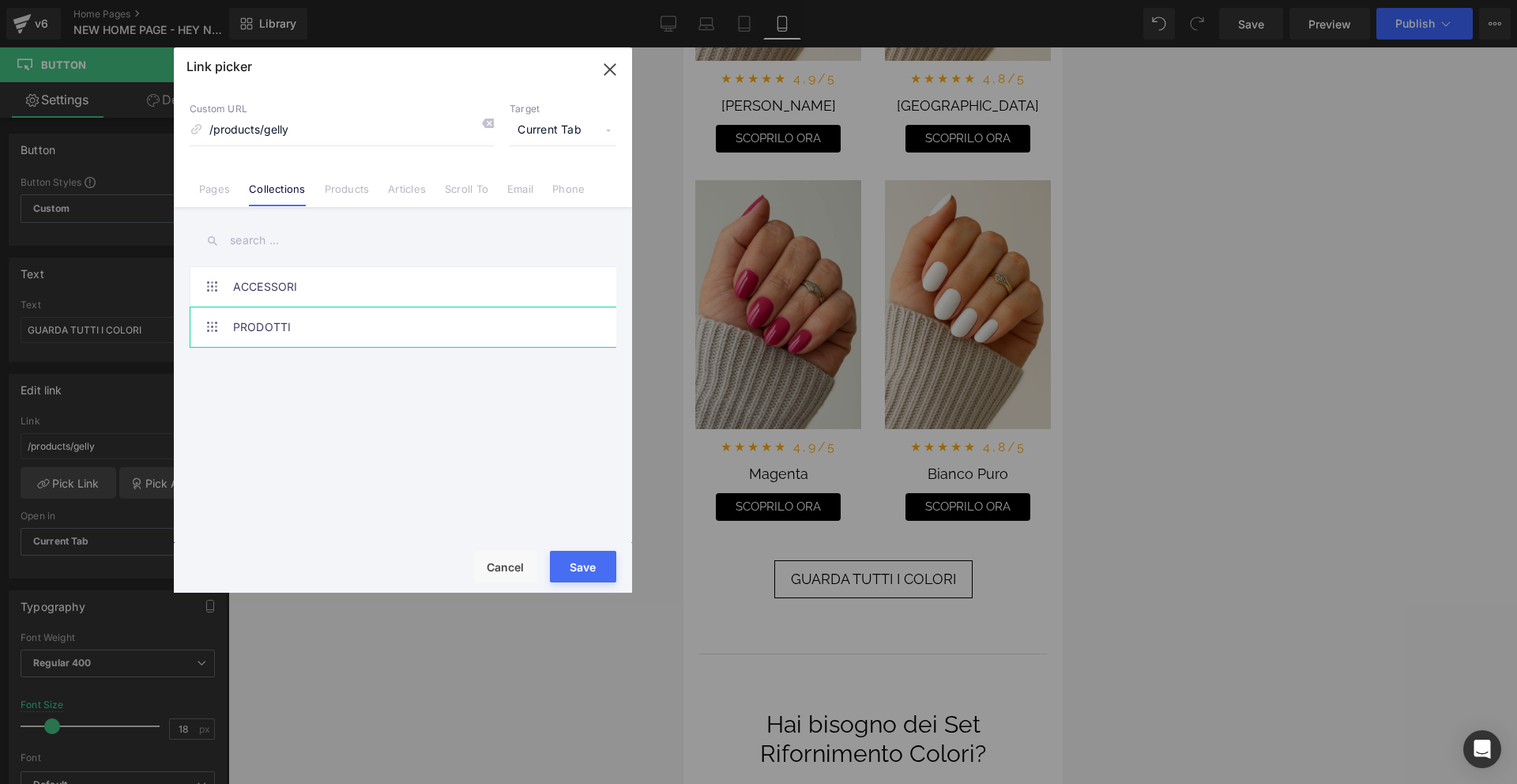
click at [287, 321] on link "PRODOTTI" at bounding box center [407, 327] width 348 height 39
click at [571, 561] on button "Save" at bounding box center [584, 567] width 67 height 31
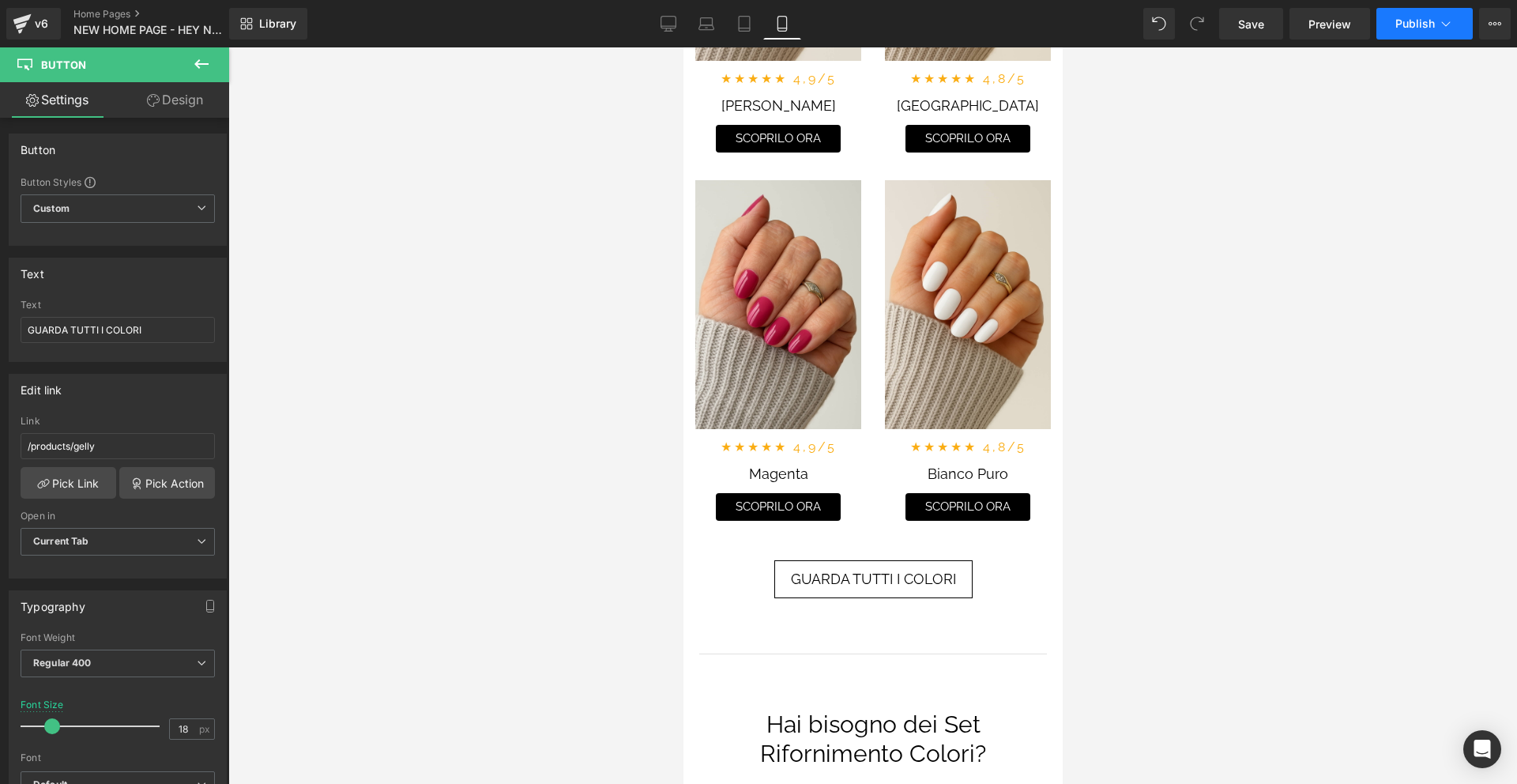
click at [1383, 34] on button "Publish" at bounding box center [1425, 24] width 96 height 31
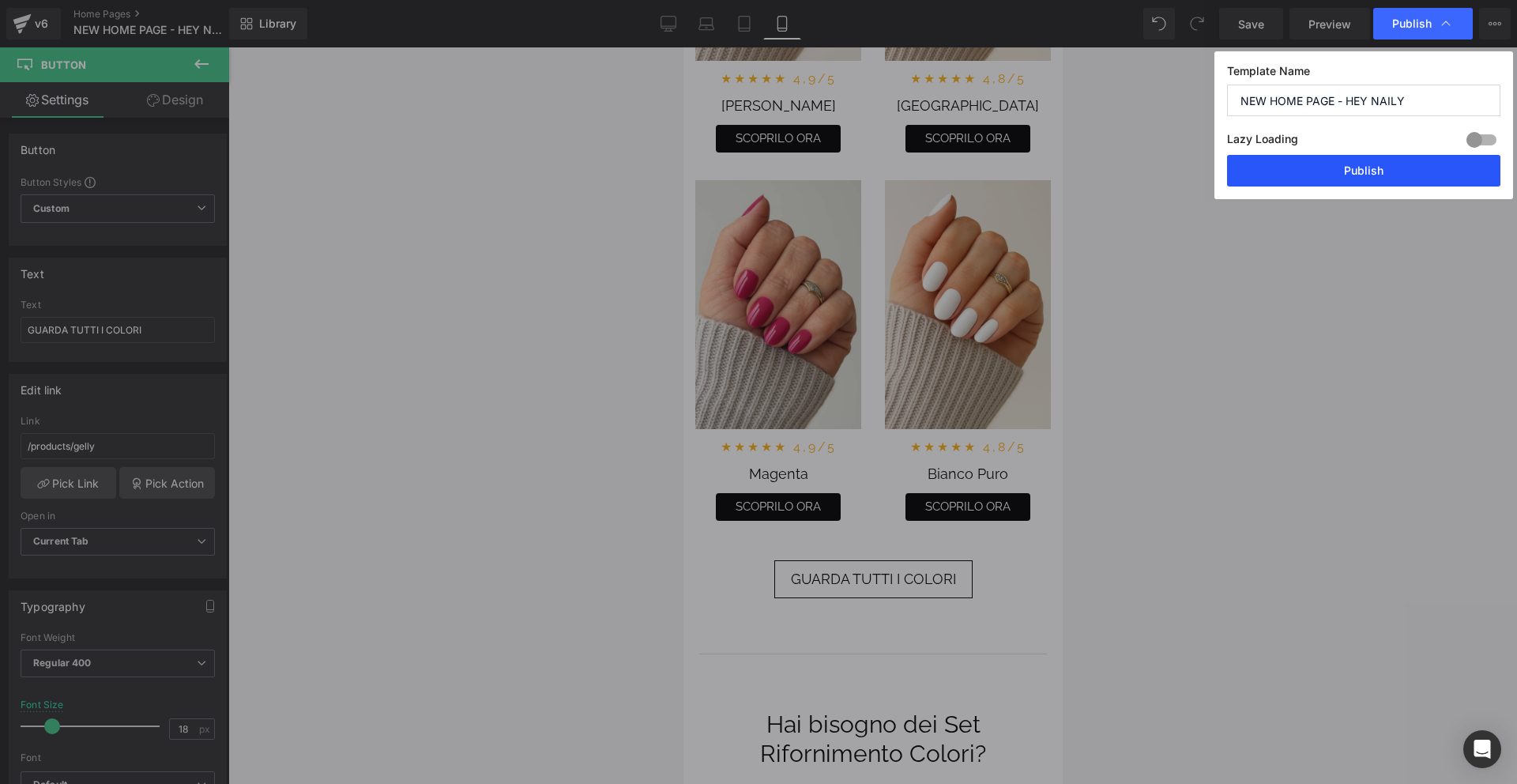
click at [1369, 165] on button "Publish" at bounding box center [1364, 171] width 273 height 31
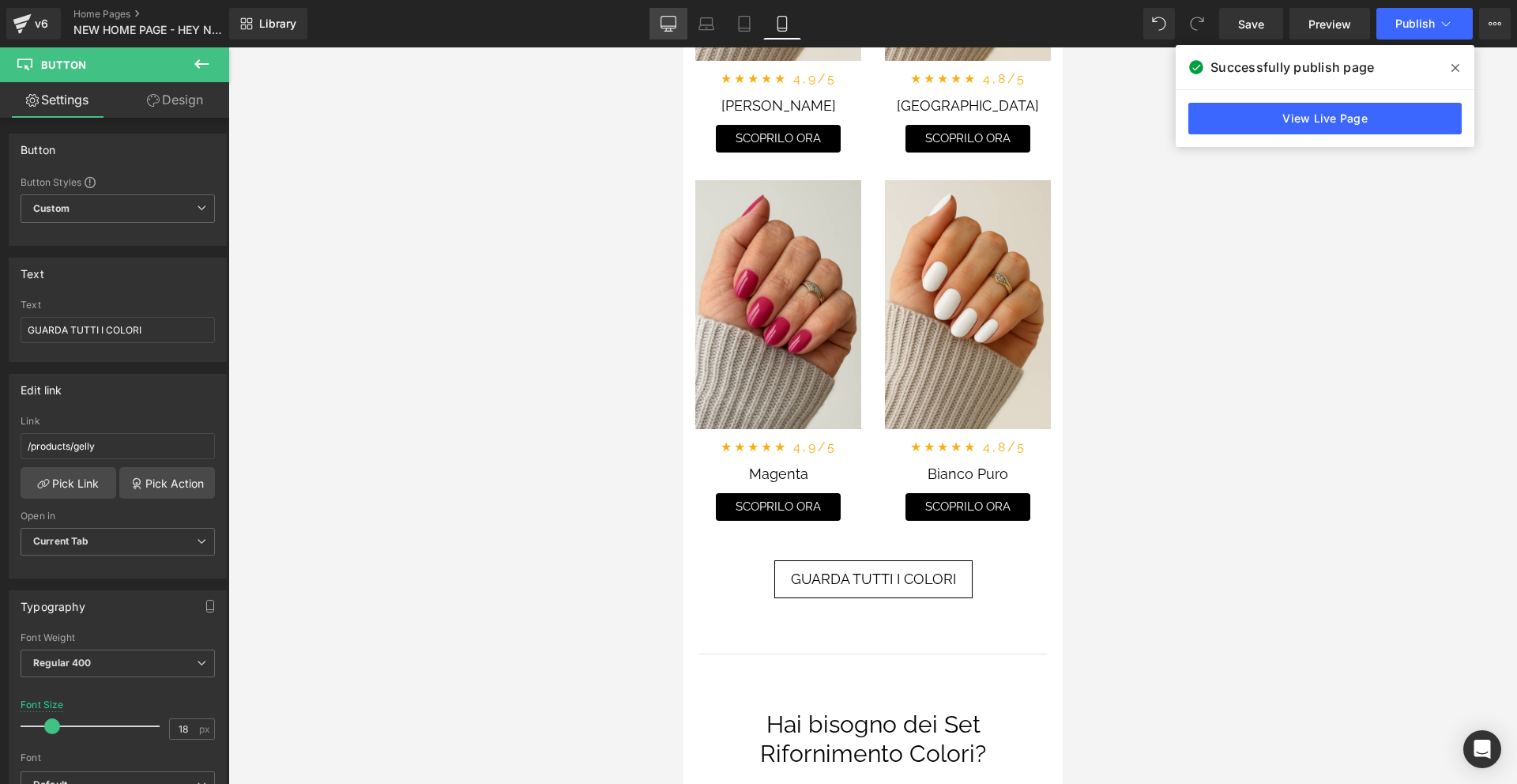
click at [661, 22] on icon at bounding box center [668, 23] width 15 height 12
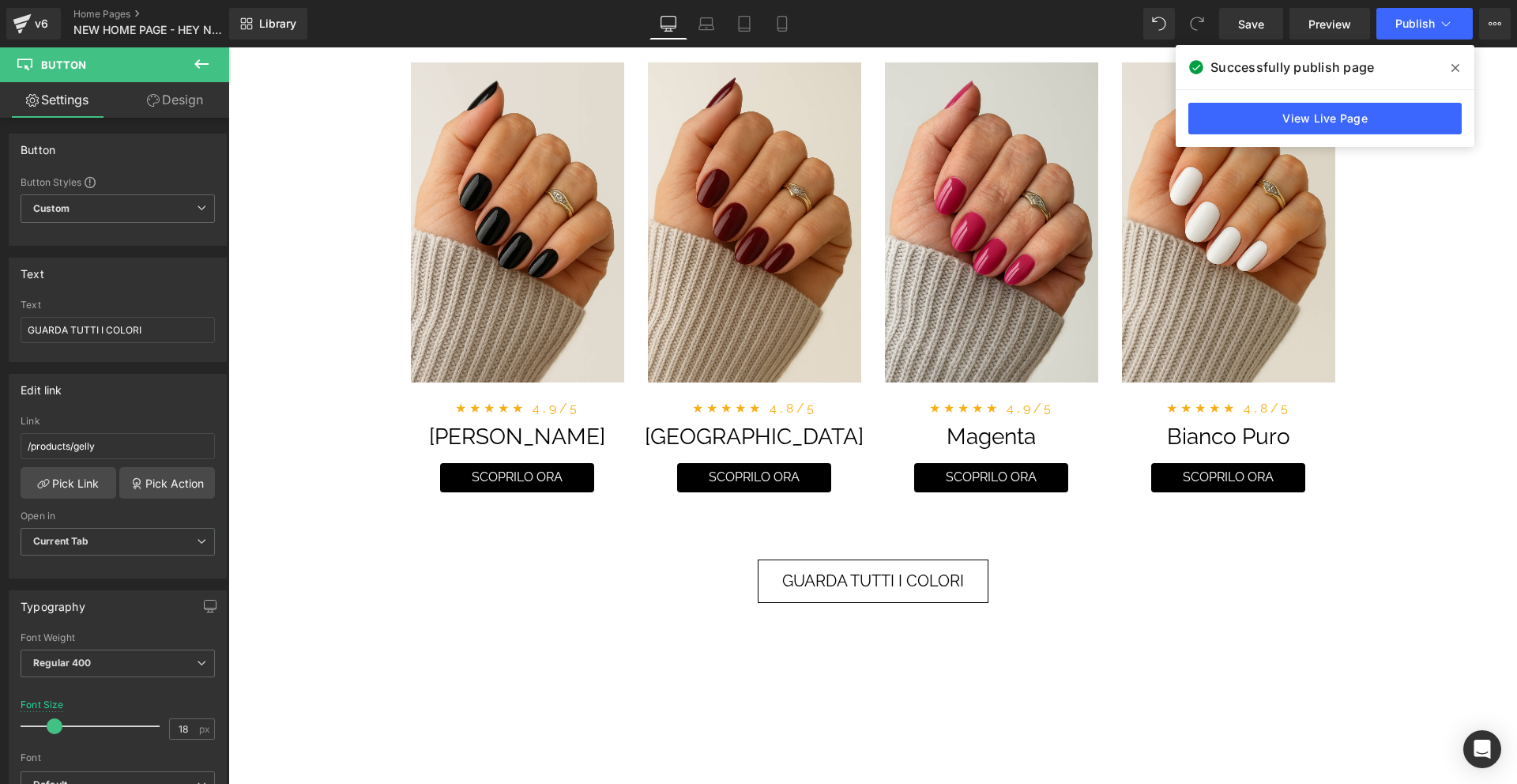
scroll to position [2586, 0]
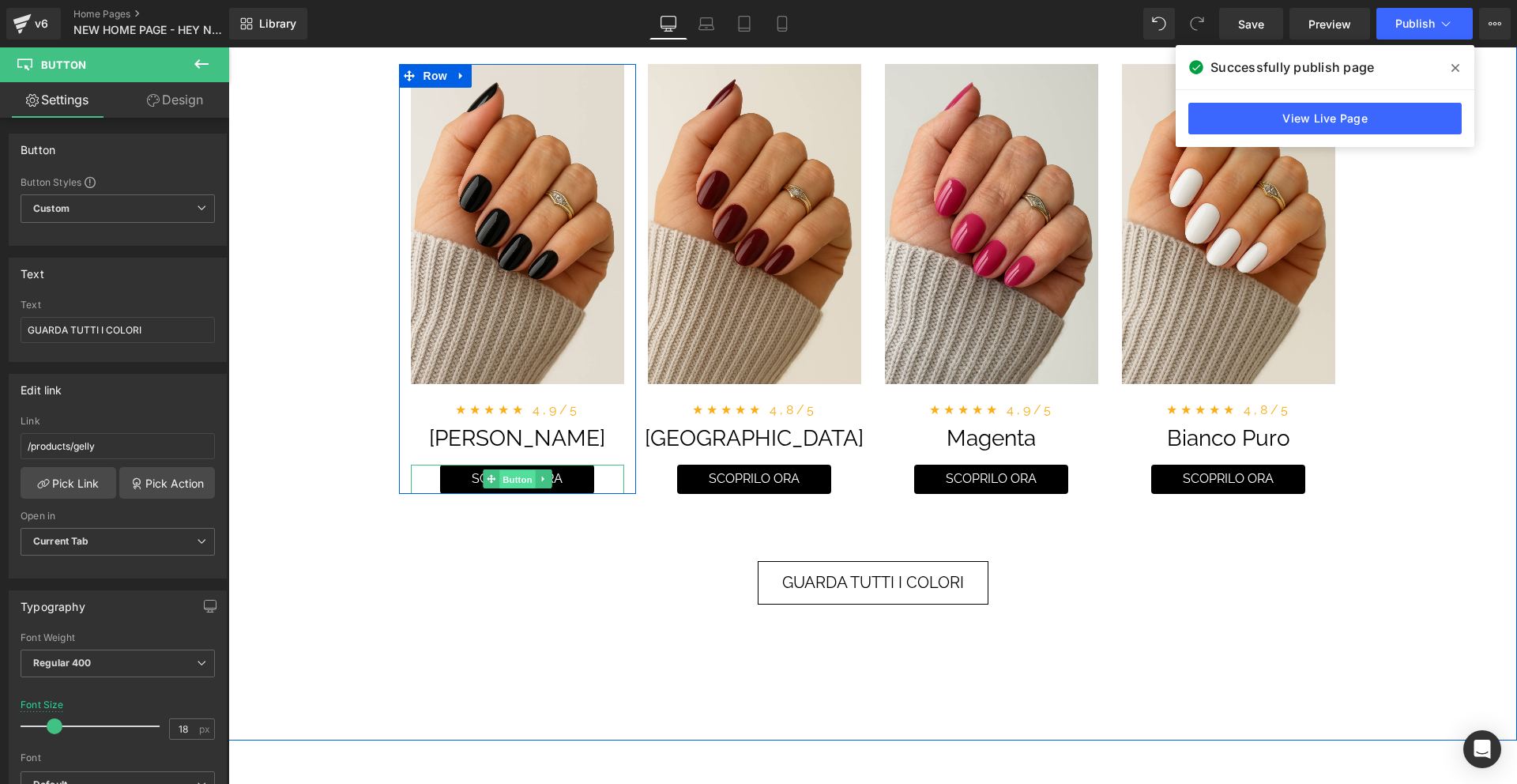
click at [523, 485] on span "Button" at bounding box center [517, 479] width 36 height 19
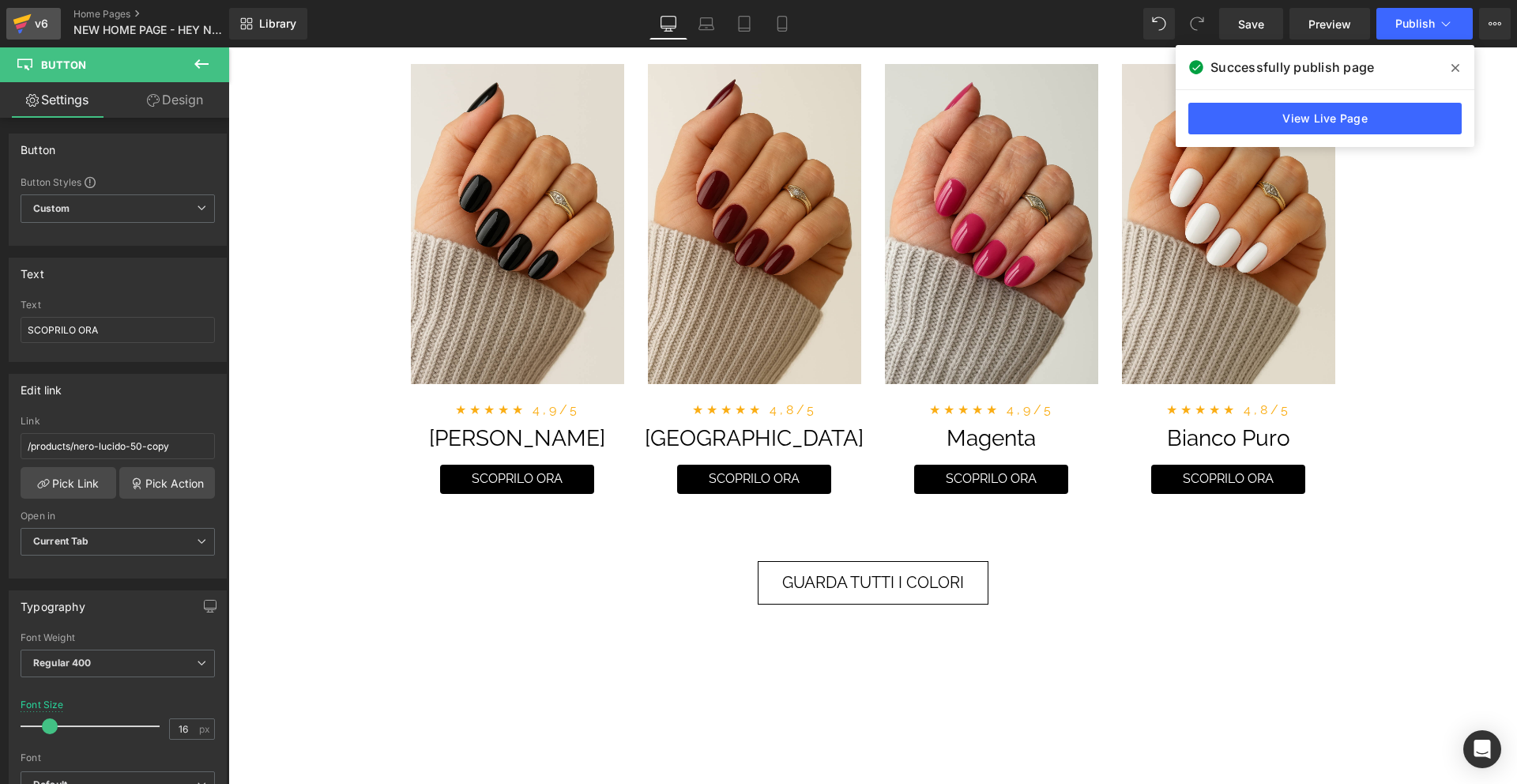
click at [34, 21] on div "v6" at bounding box center [41, 24] width 20 height 21
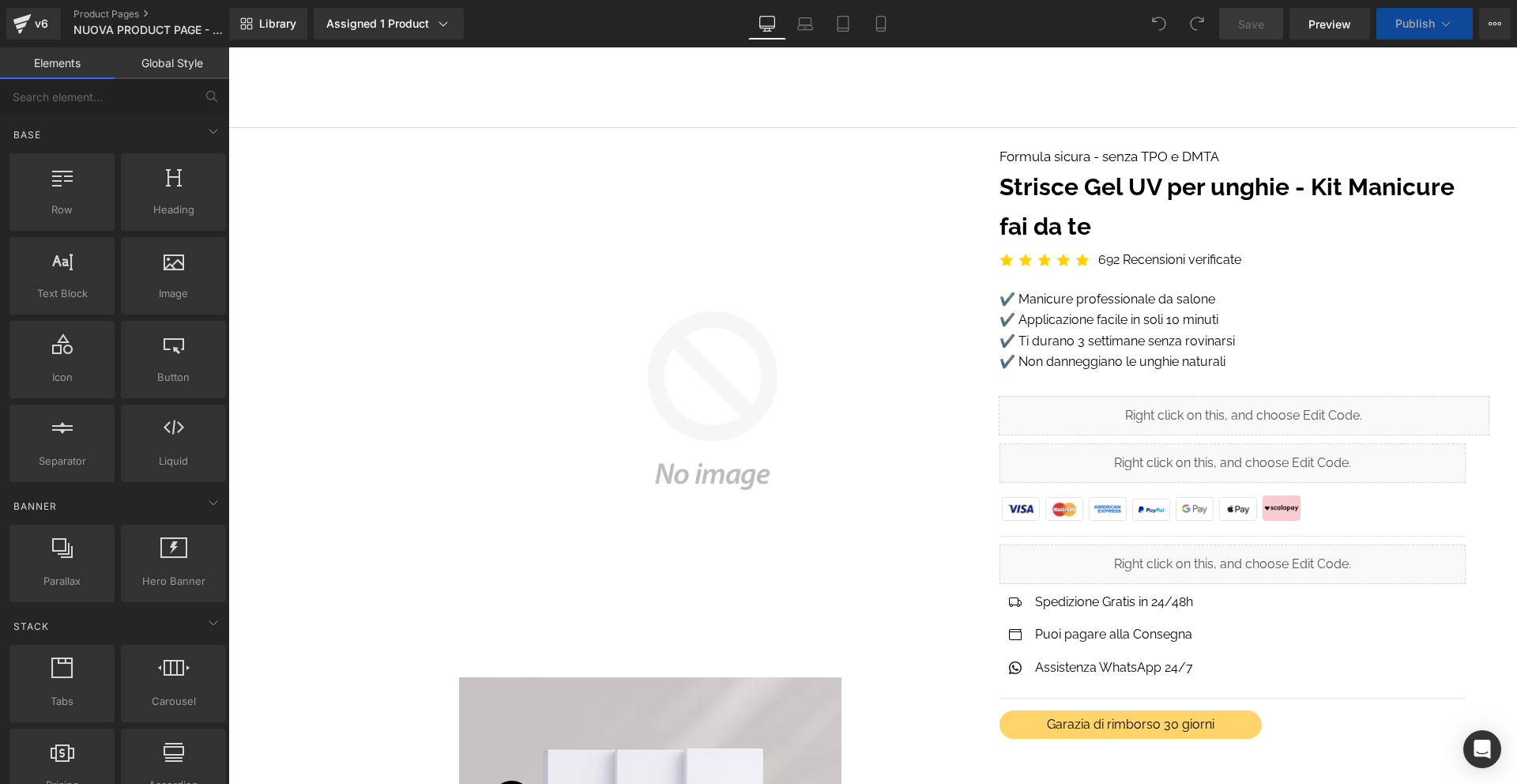
scroll to position [5217, 0]
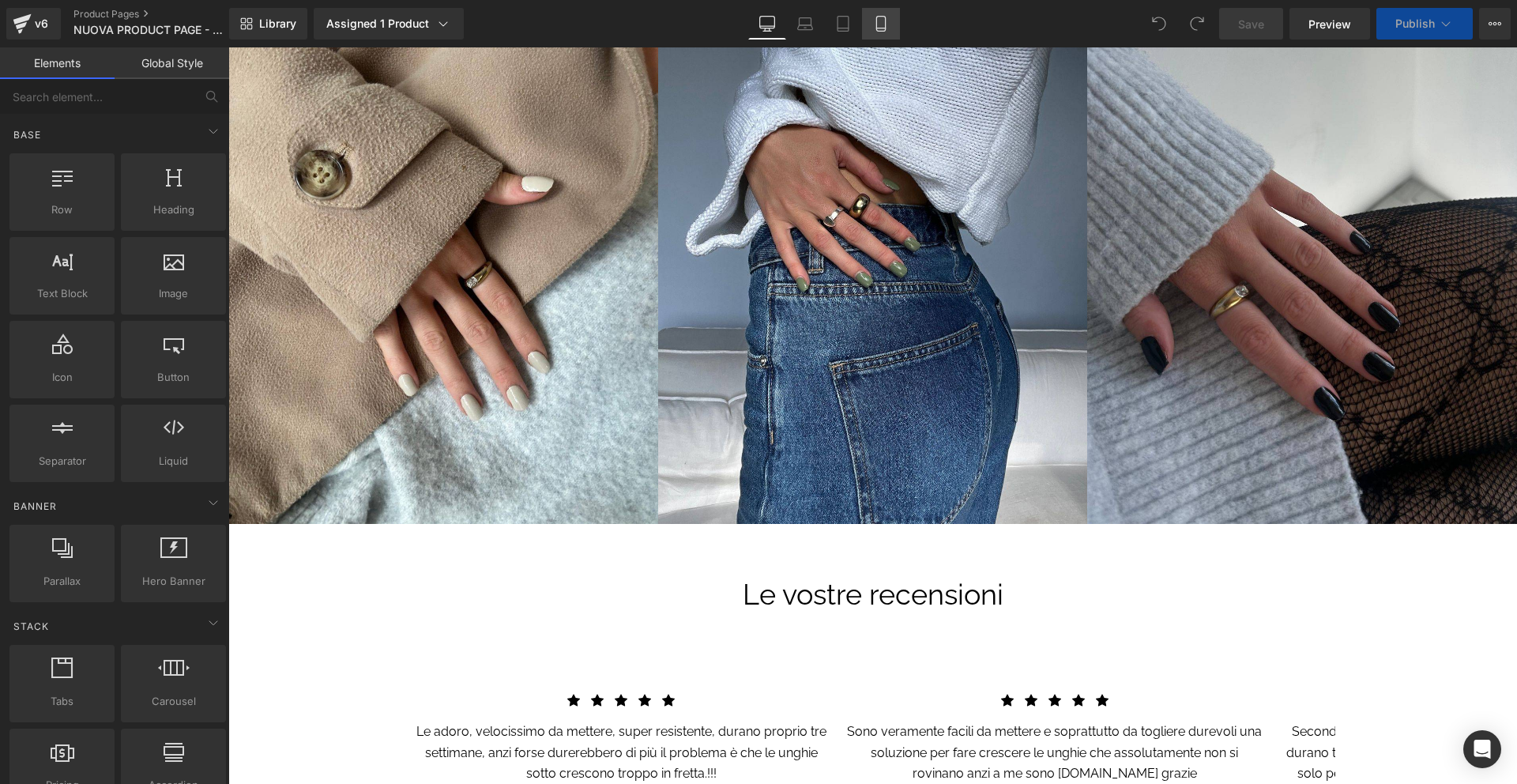
click at [882, 25] on icon at bounding box center [881, 24] width 16 height 16
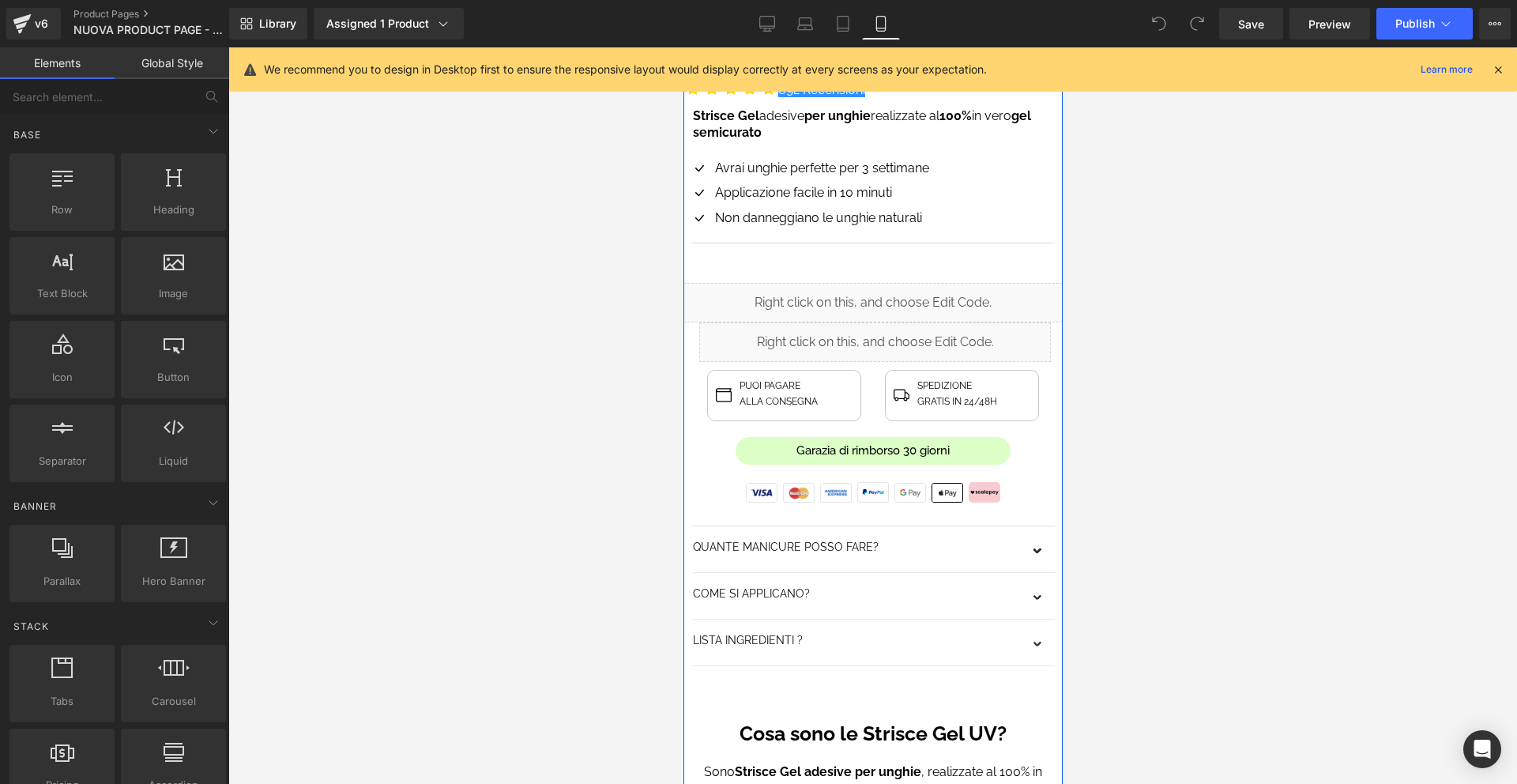
scroll to position [658, 0]
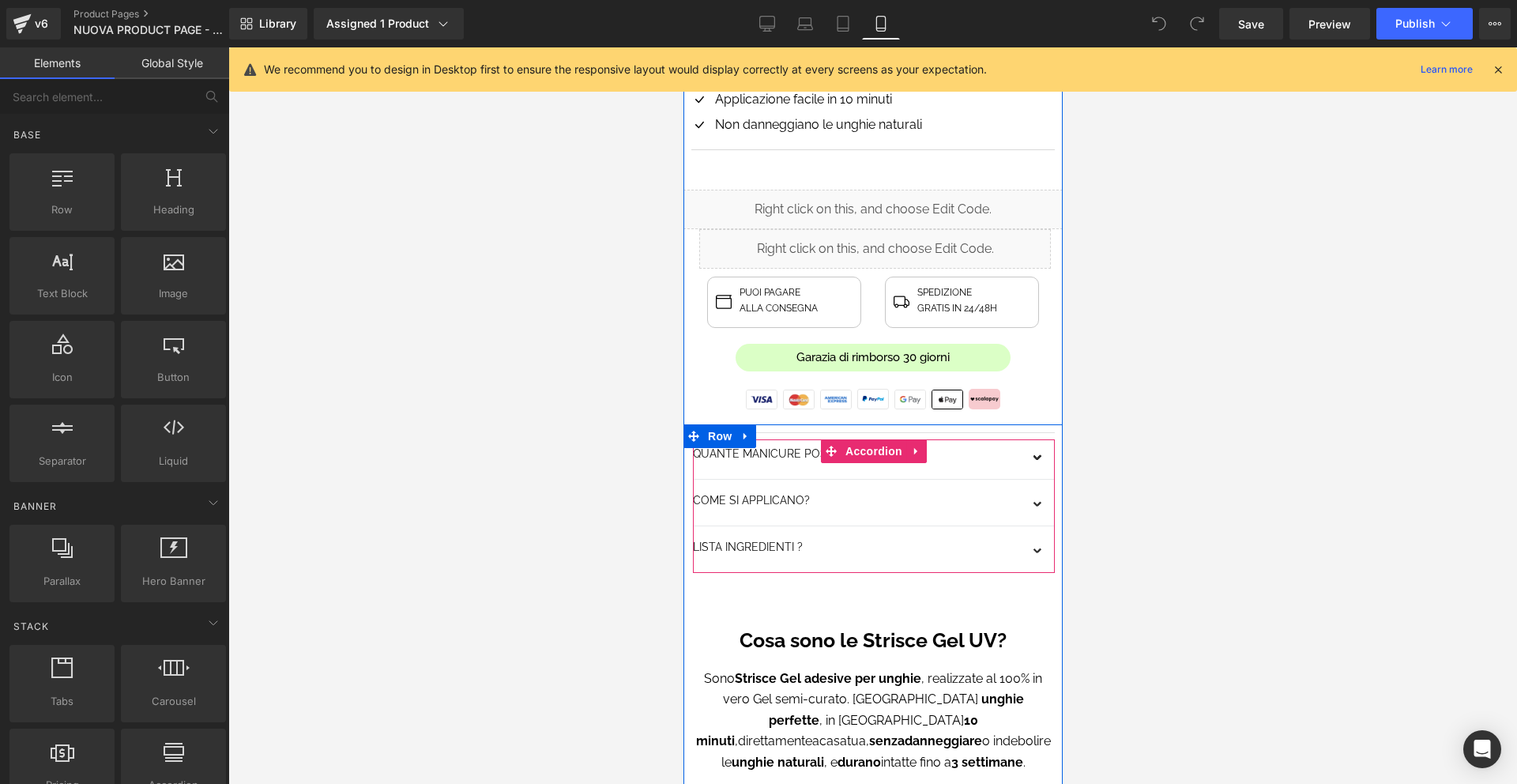
click at [1039, 510] on span "button" at bounding box center [1039, 510] width 0 height 0
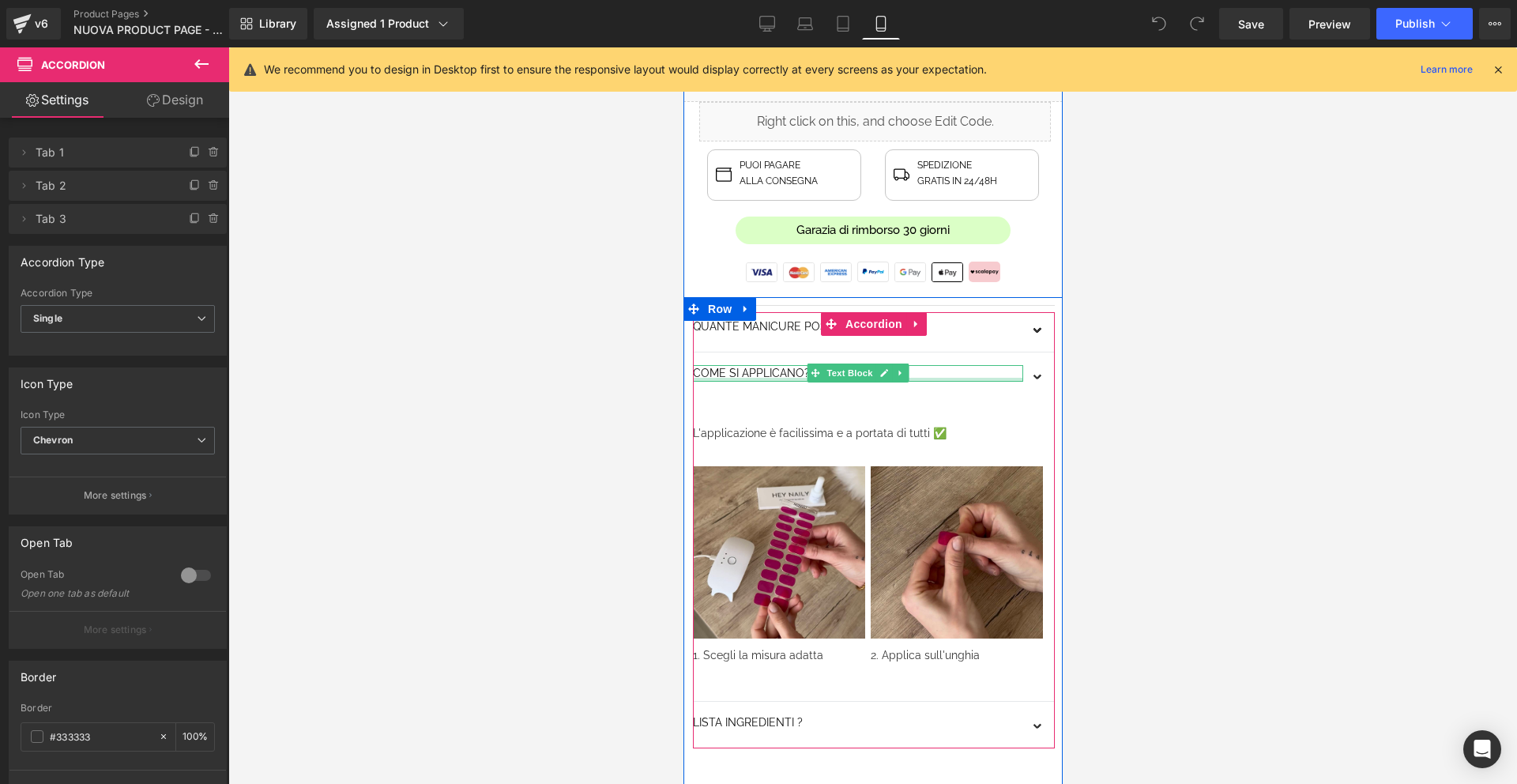
scroll to position [943, 0]
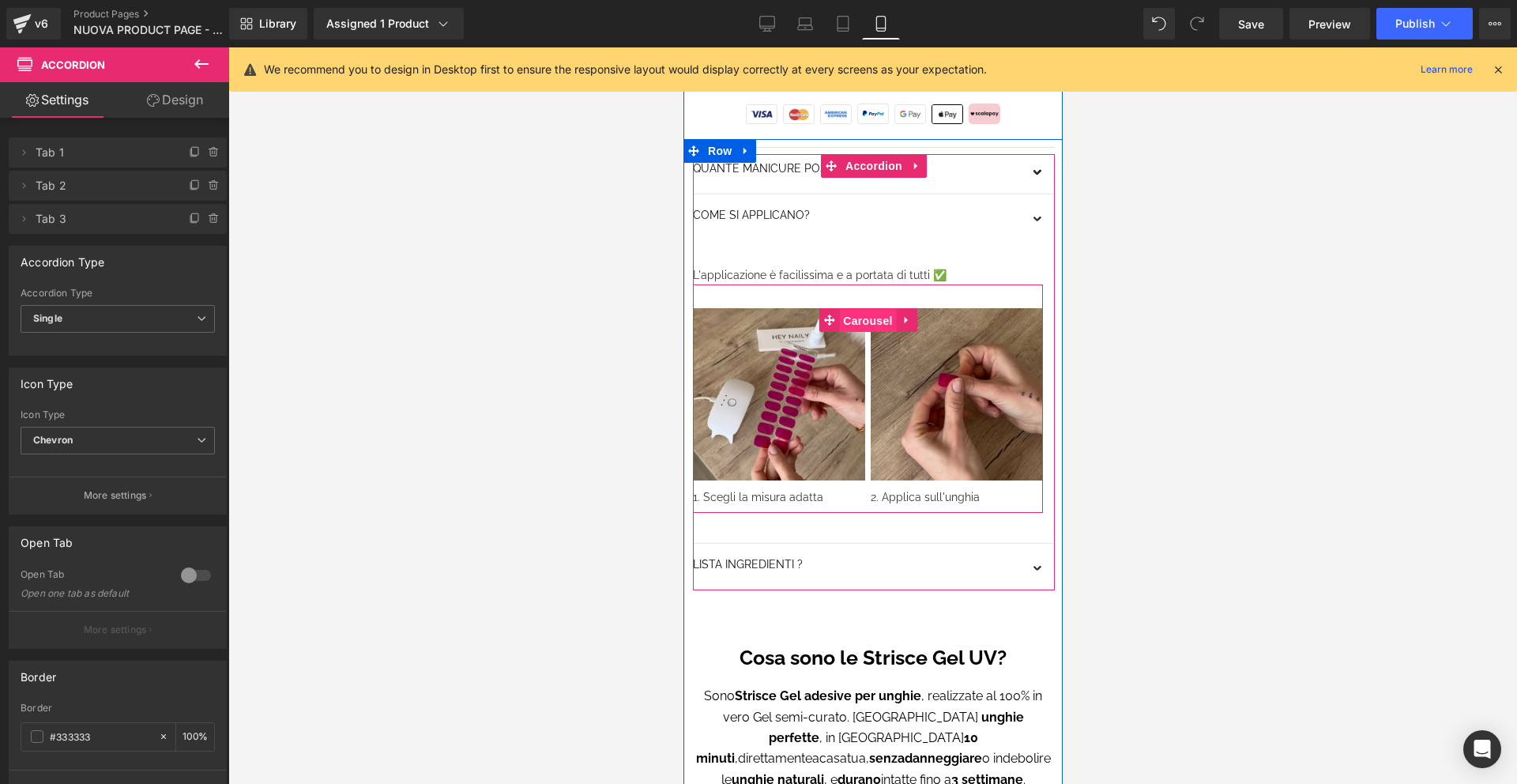
click at [876, 317] on span "Carousel" at bounding box center [867, 320] width 57 height 24
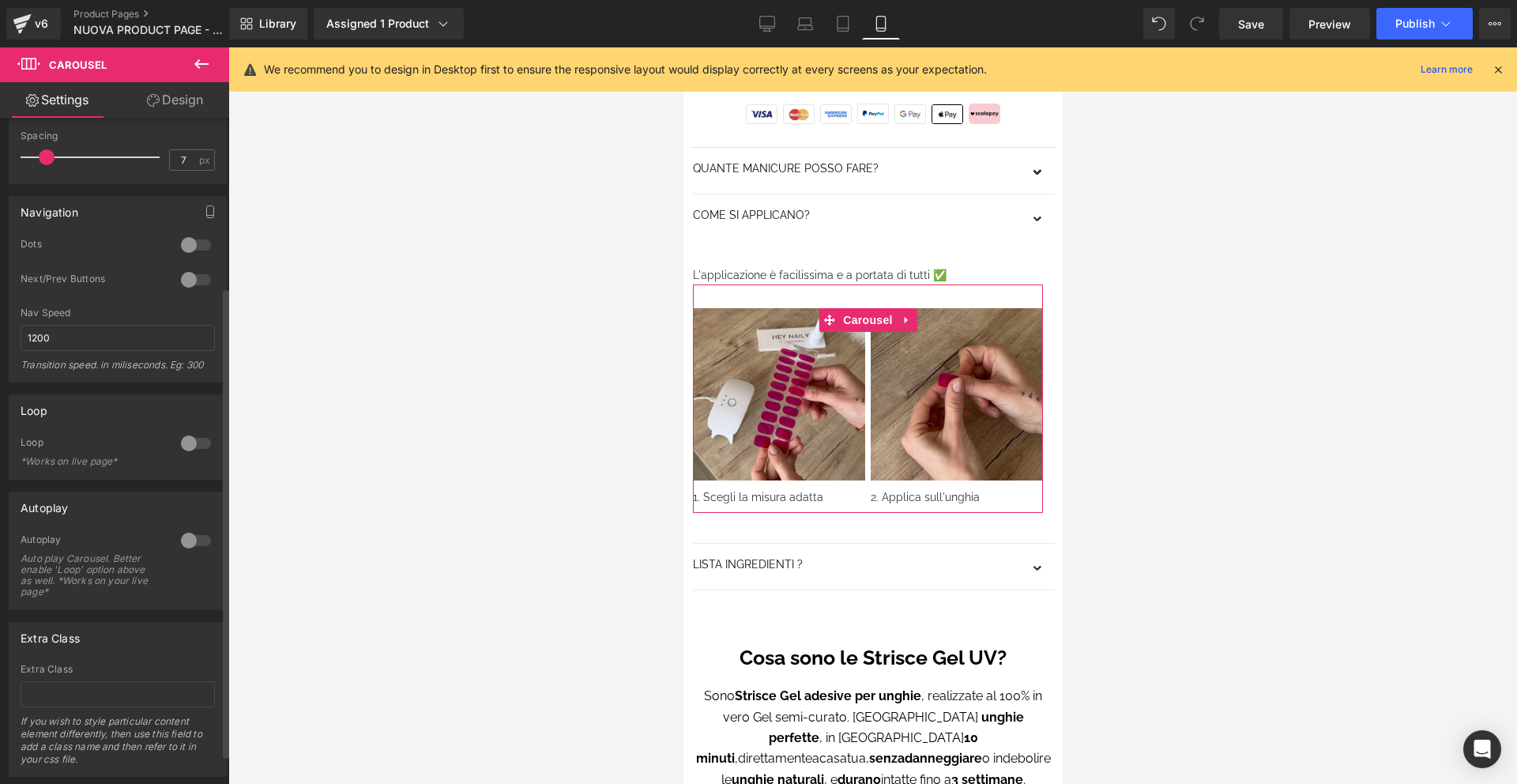
scroll to position [281, 0]
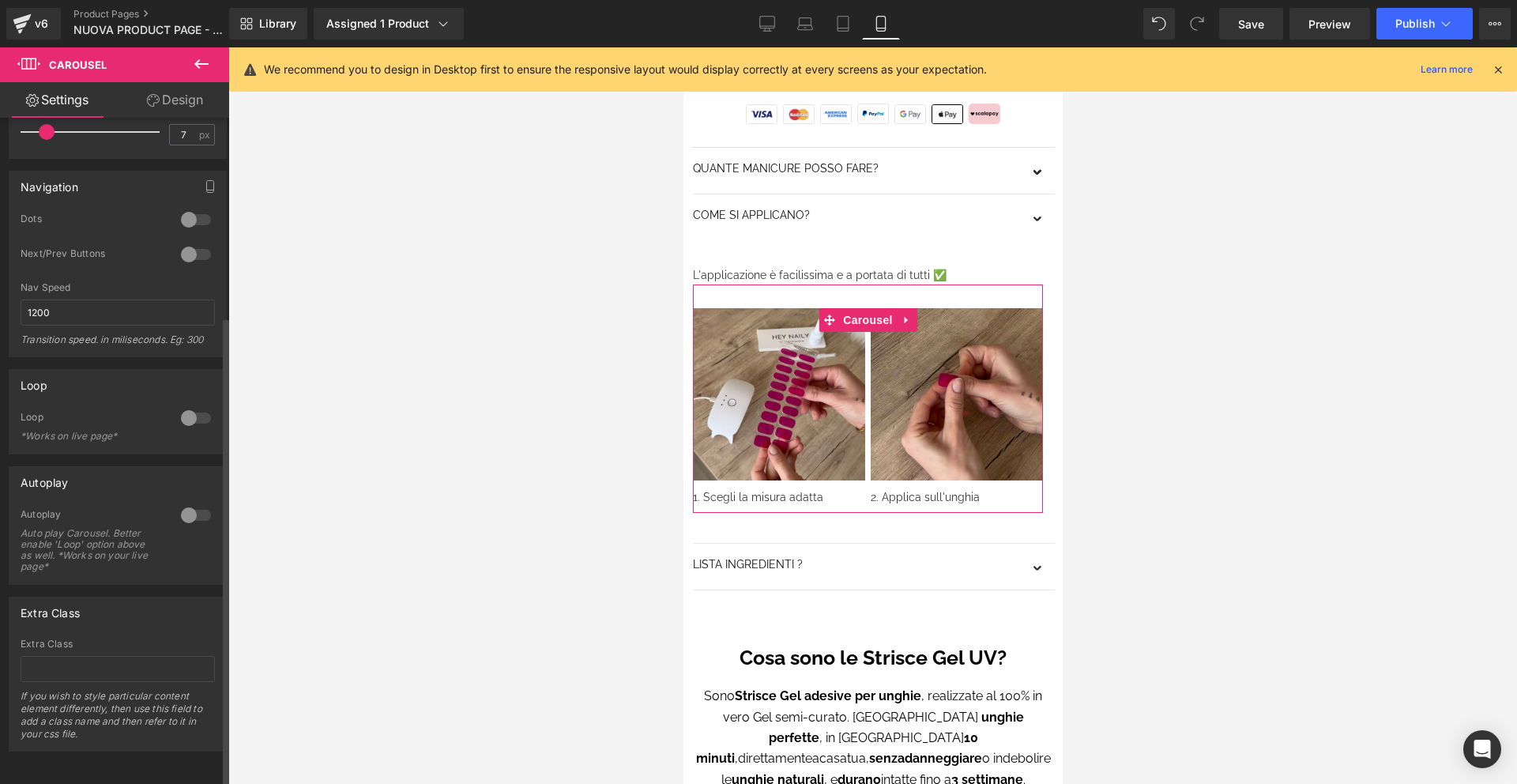
click at [189, 504] on div at bounding box center [196, 516] width 38 height 26
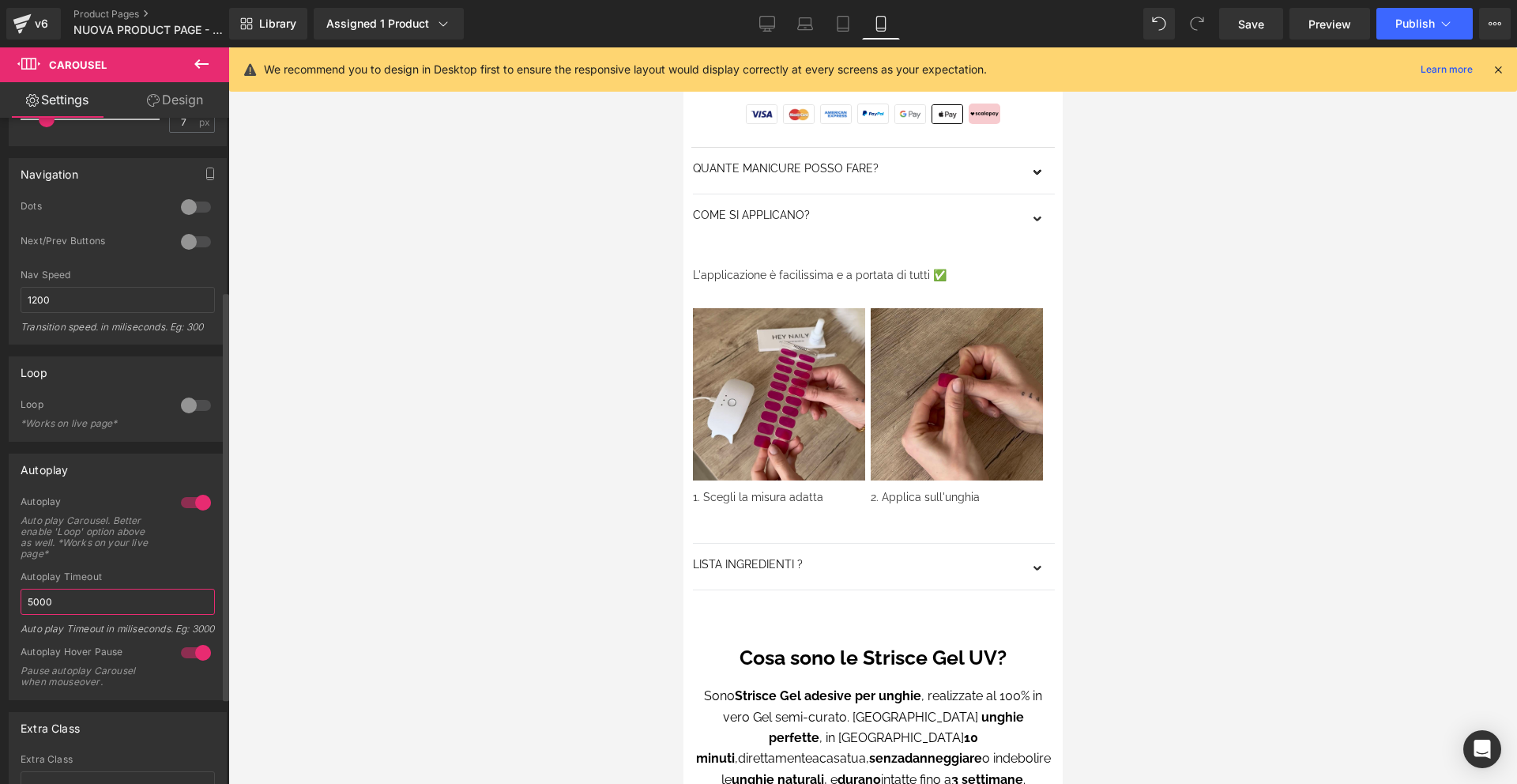
click at [95, 600] on input "5000" at bounding box center [118, 601] width 195 height 27
type input "3"
type input "4"
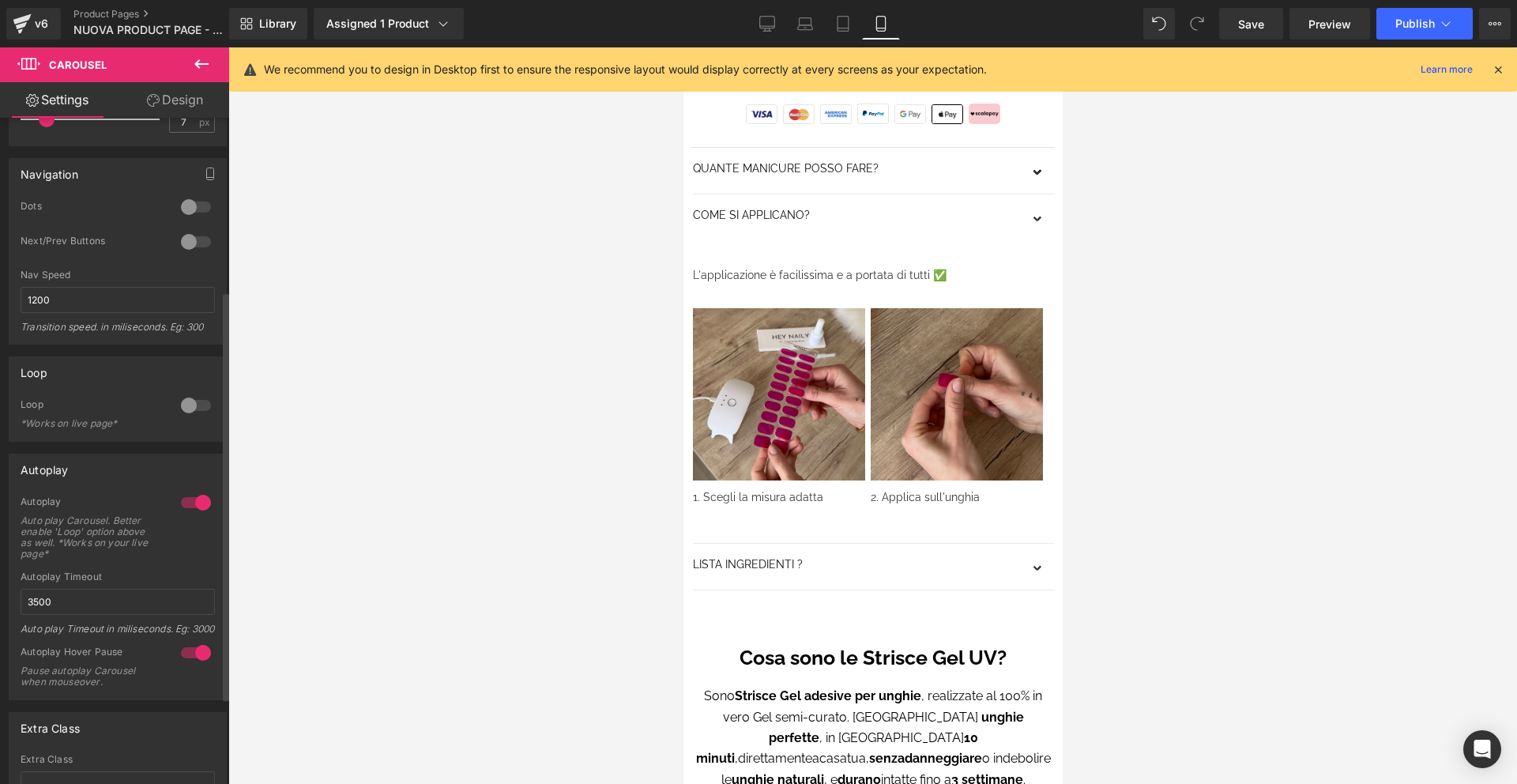
click at [192, 576] on div "Autoplay Timeout" at bounding box center [118, 577] width 195 height 11
click at [167, 598] on input "3500" at bounding box center [118, 601] width 195 height 27
click at [166, 598] on input "3500" at bounding box center [118, 601] width 195 height 27
click at [166, 599] on input "3500" at bounding box center [118, 601] width 195 height 27
click at [1411, 27] on span "Publish" at bounding box center [1415, 24] width 39 height 13
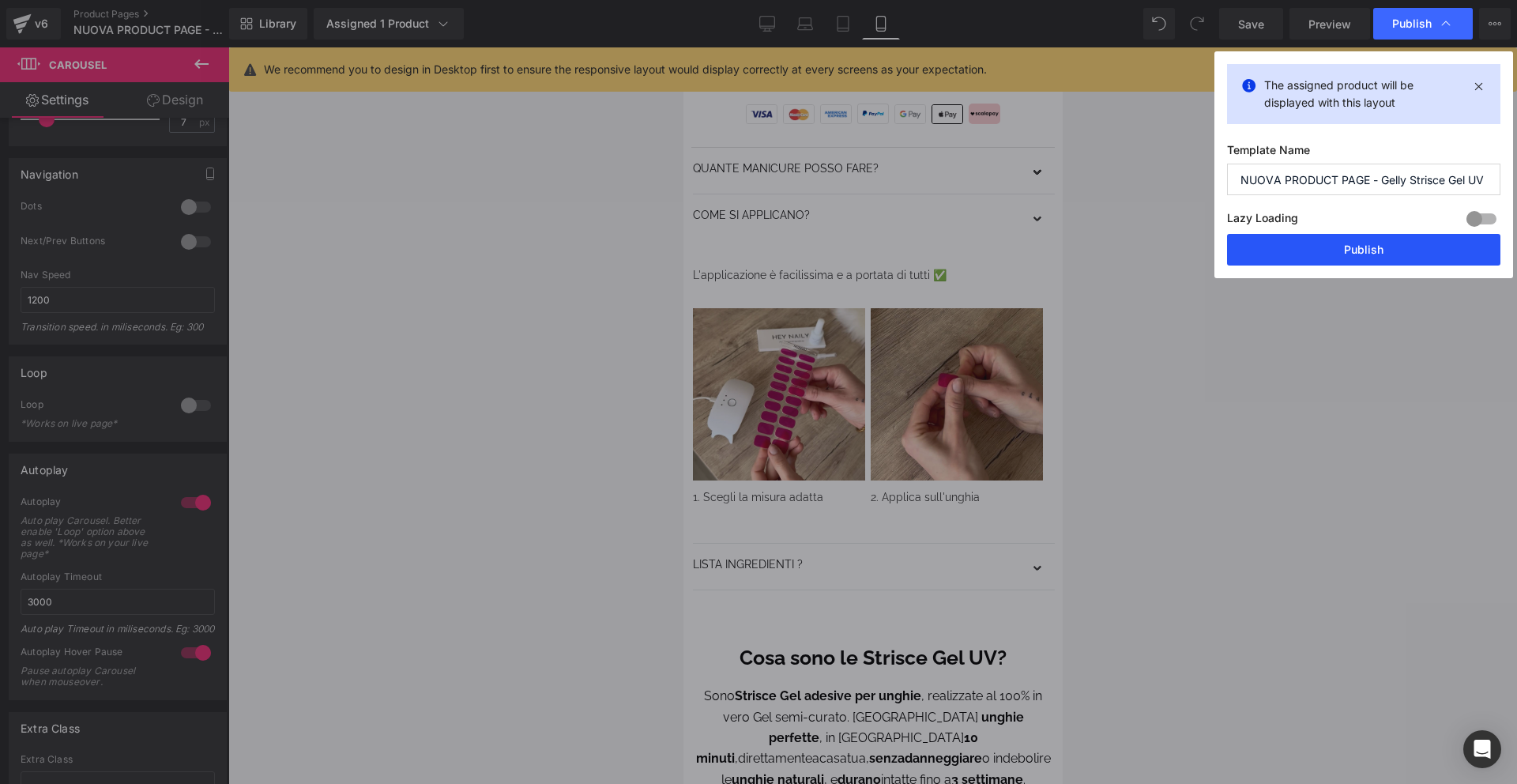
click at [1375, 252] on button "Publish" at bounding box center [1364, 250] width 273 height 31
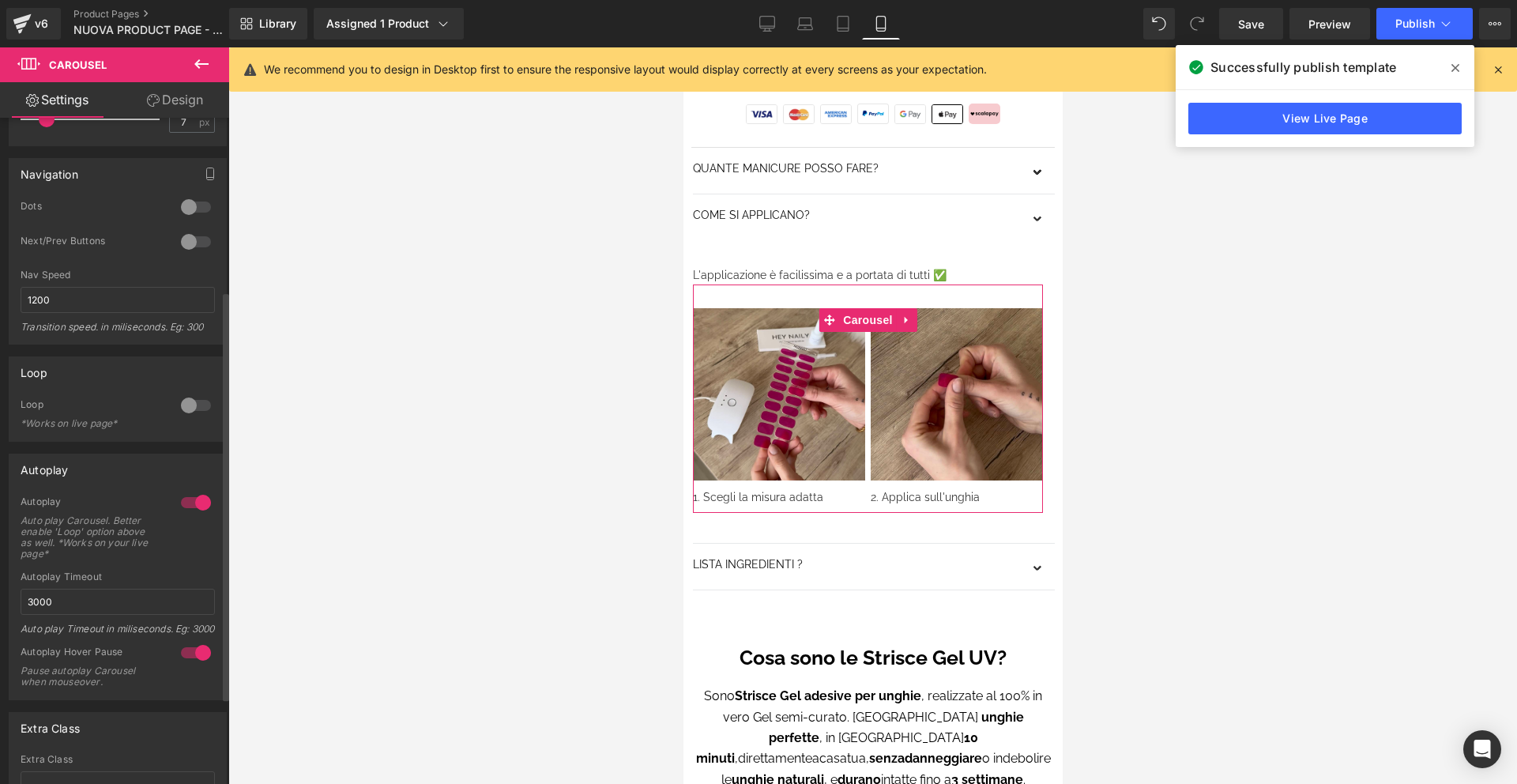
click at [185, 404] on div at bounding box center [196, 406] width 38 height 26
click at [68, 606] on input "3000" at bounding box center [118, 601] width 195 height 27
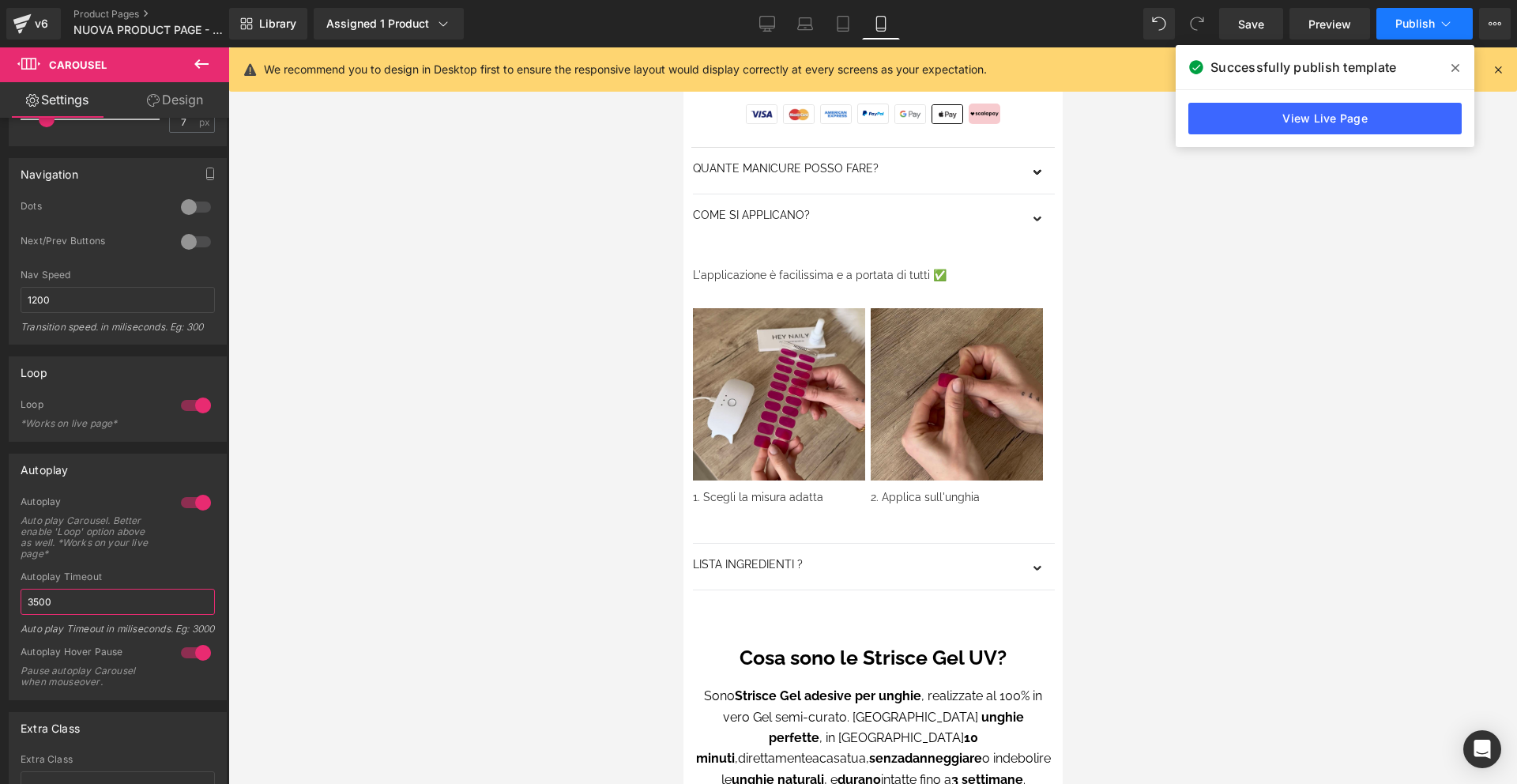
type input "3500"
click at [1401, 26] on span "Publish" at bounding box center [1415, 24] width 39 height 13
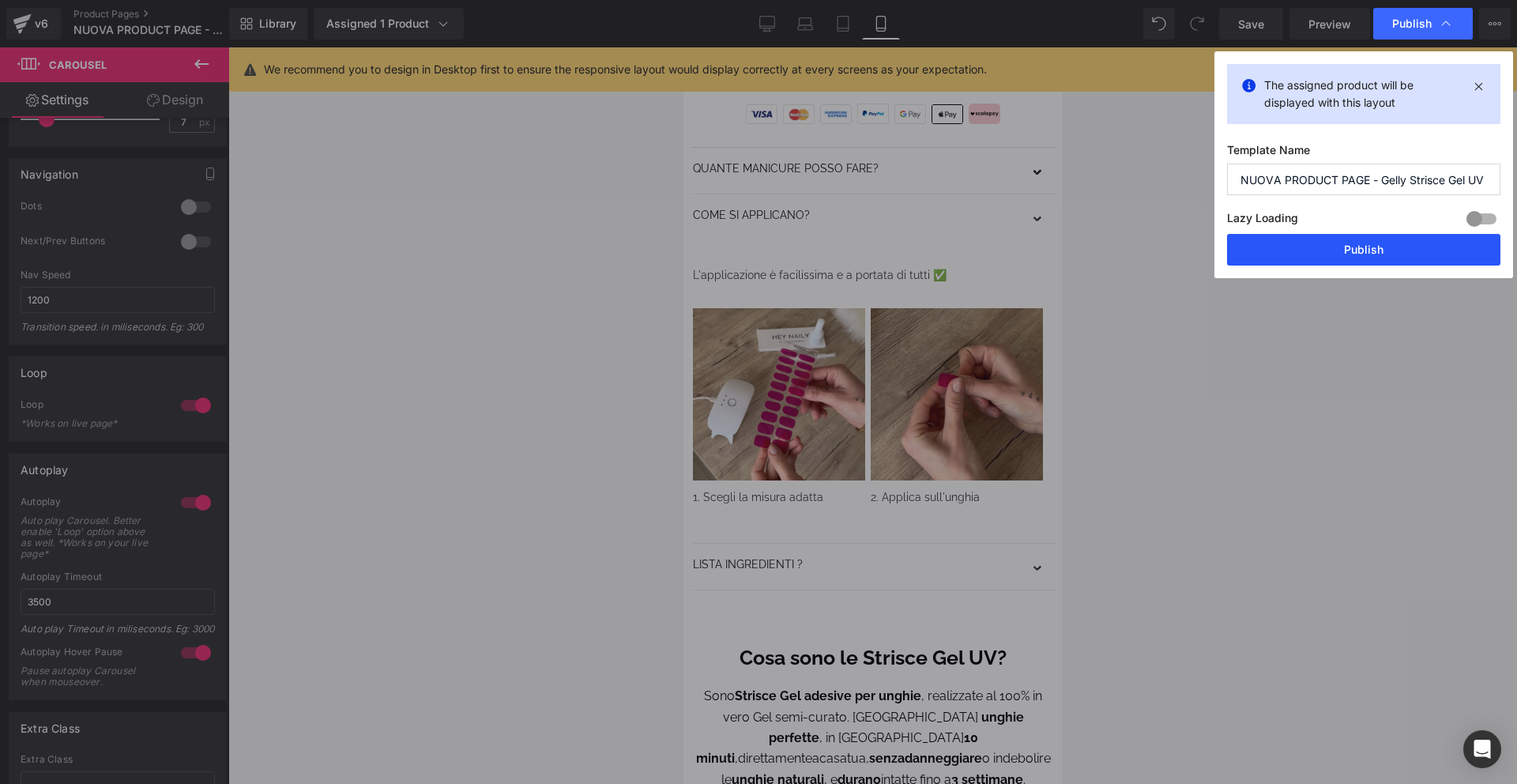
click at [1414, 250] on button "Publish" at bounding box center [1364, 250] width 273 height 31
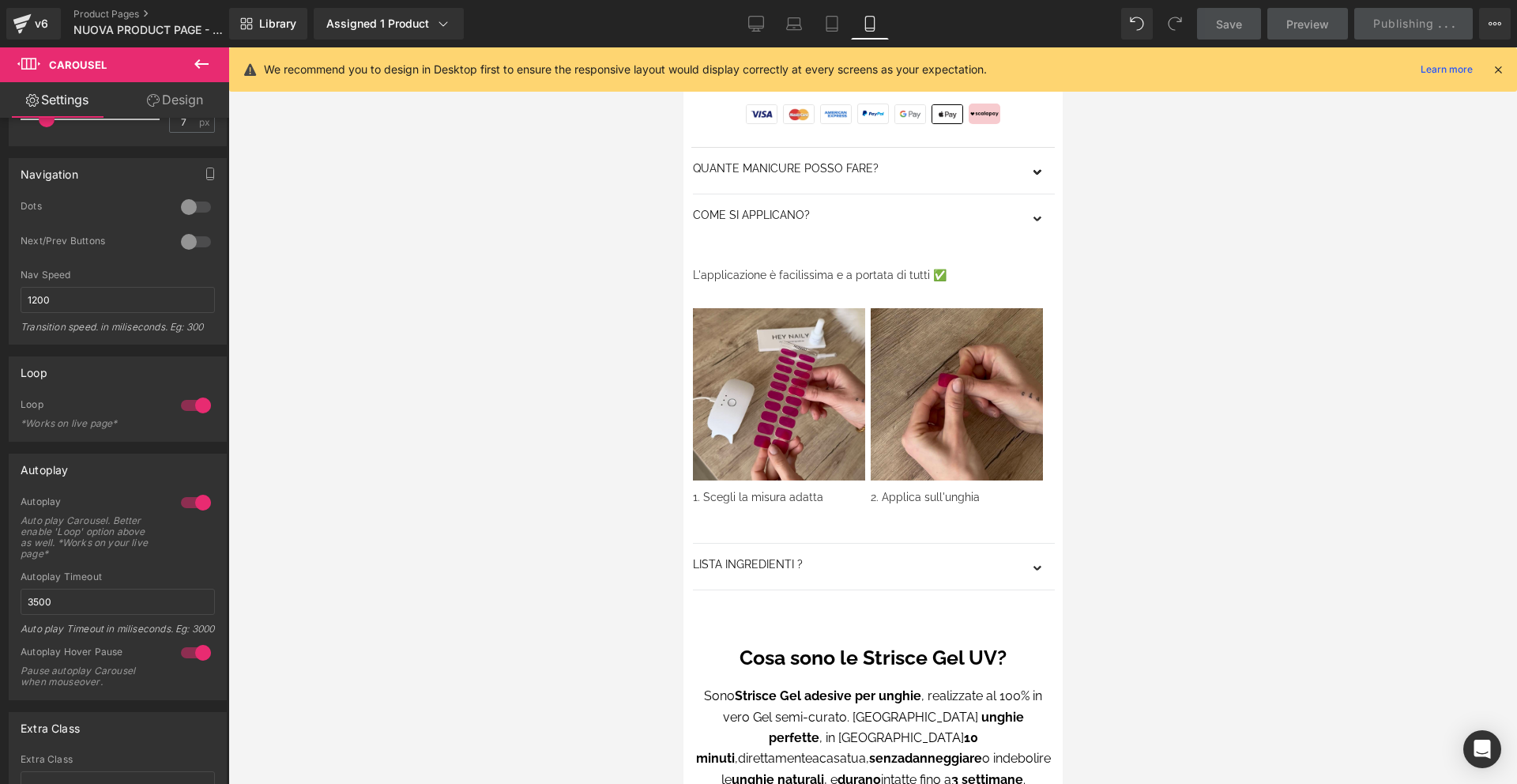
click at [1500, 69] on icon at bounding box center [1498, 70] width 14 height 14
click at [1500, 69] on div at bounding box center [872, 416] width 1289 height 737
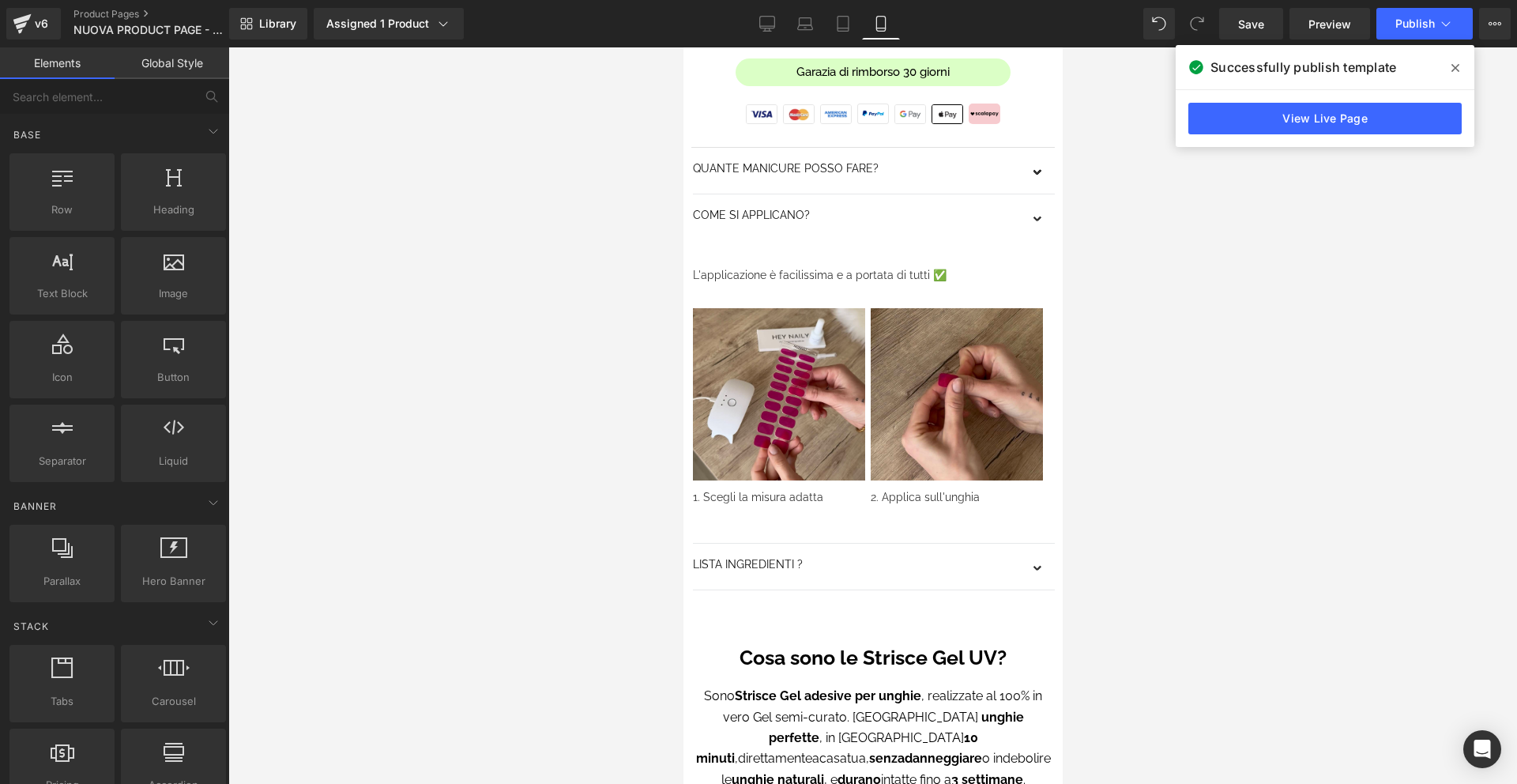
click at [1457, 67] on icon at bounding box center [1455, 68] width 8 height 13
